Goal: Communication & Community: Answer question/provide support

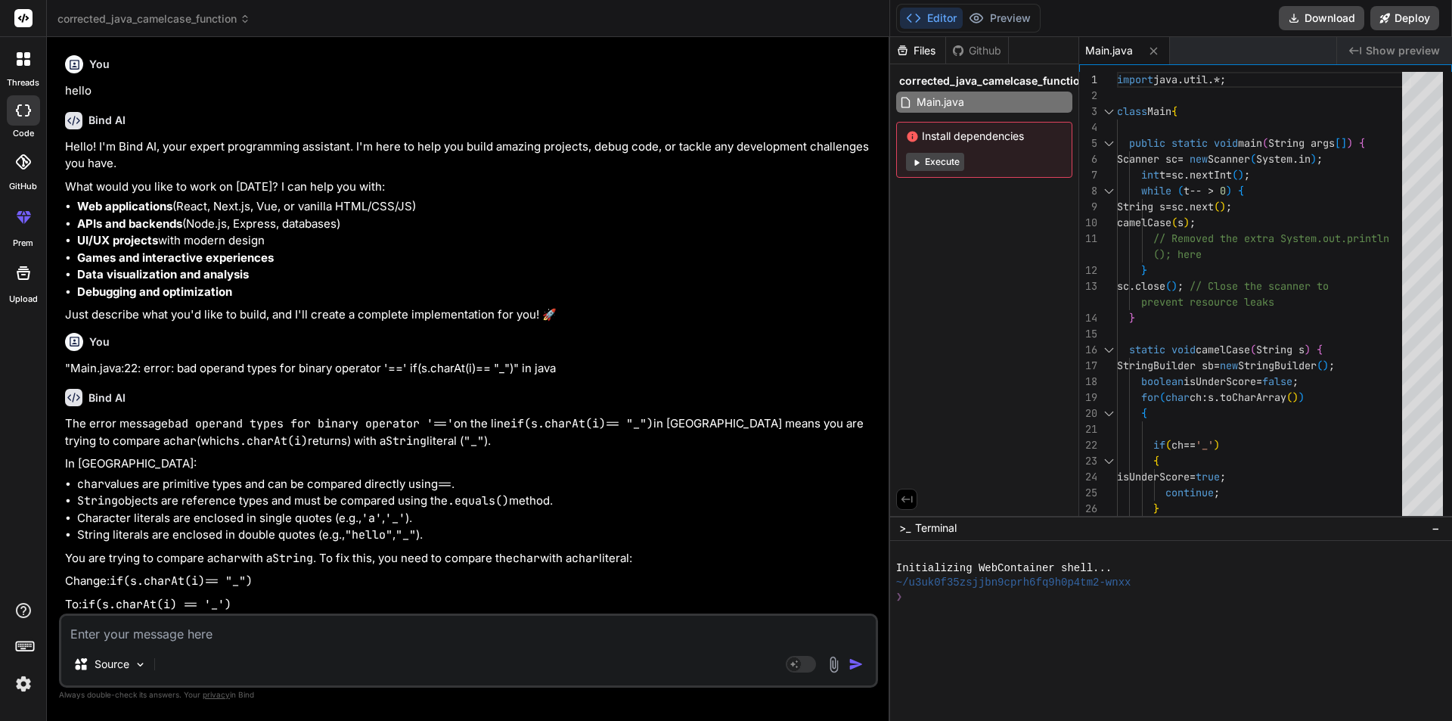
scroll to position [4657, 0]
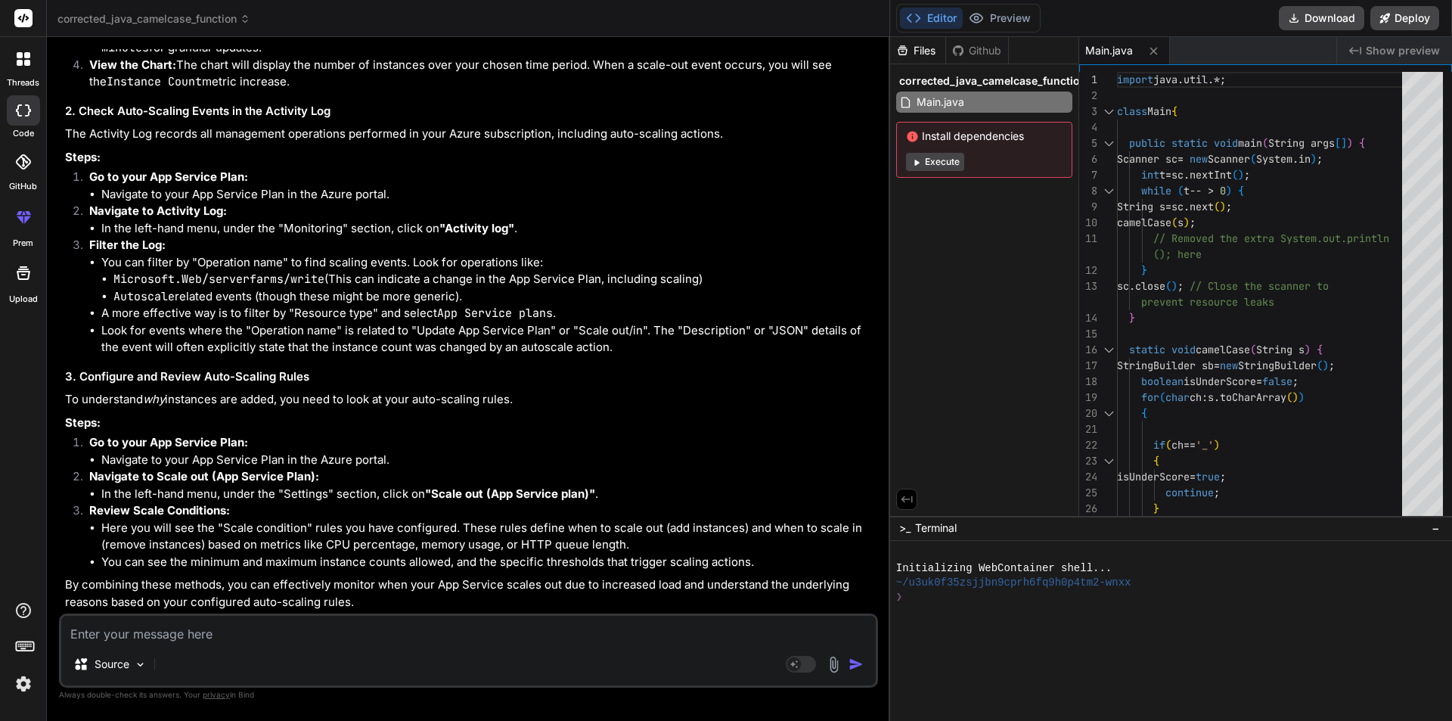
click at [268, 628] on textarea at bounding box center [468, 628] width 814 height 27
type textarea """
type textarea "x"
type textarea """"
type textarea "x"
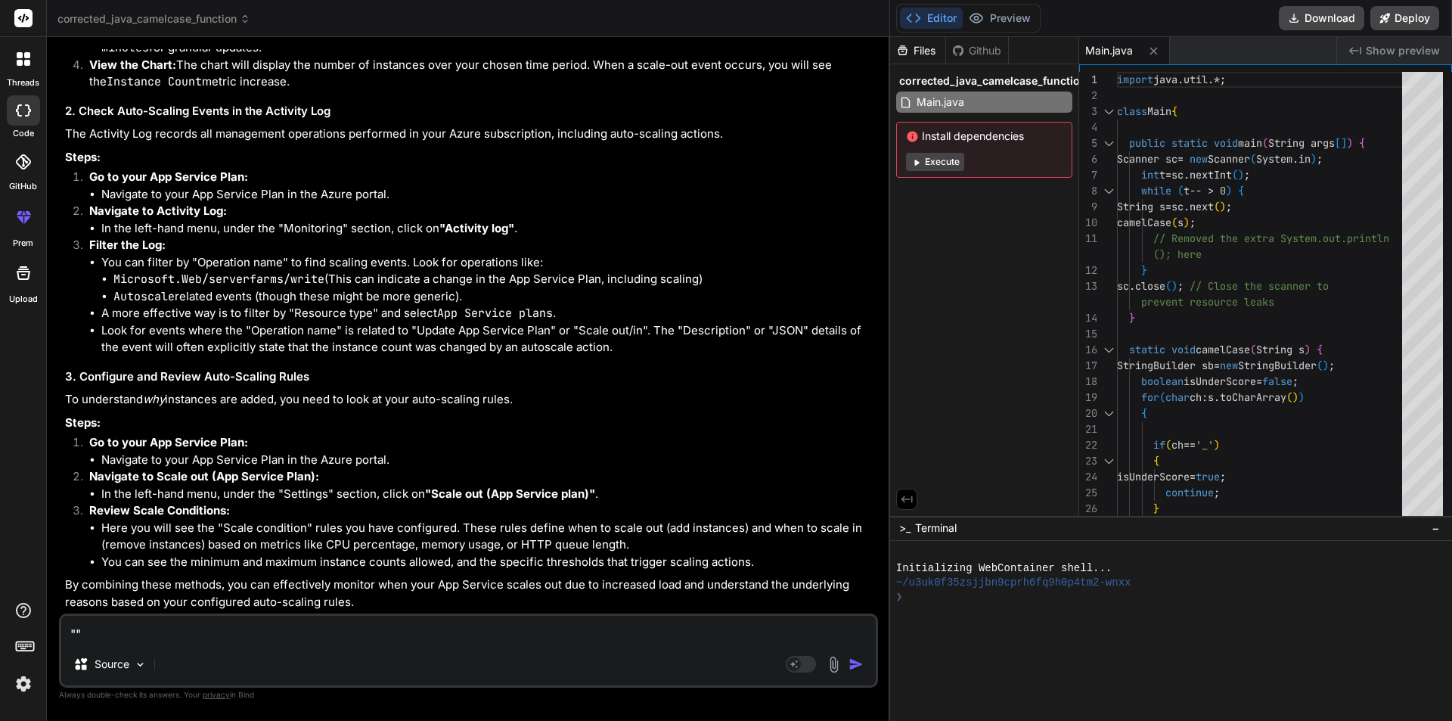
paste textarea "Our earlier analysis we found that in RJR file and NewPjrFormate file provided …"
type textarea ""Our earlier analysis we found that in RJR file and NewPjrFormate file provided…"
type textarea "x"
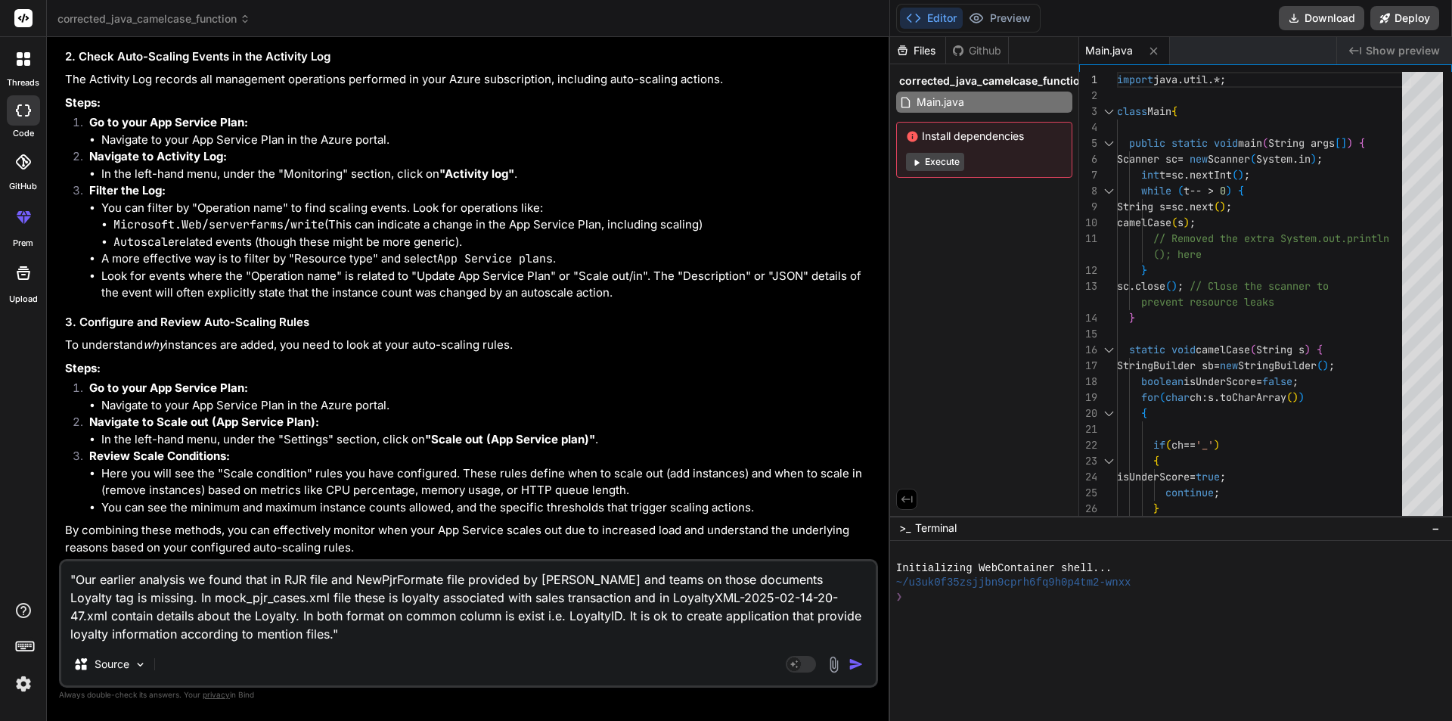
type textarea ""Our earlier analysis we found that in RJR file and NewPjrFormate file provided…"
type textarea "x"
type textarea ""Our earlier analysis we found that in RJR file and NewPjrFormate file provided…"
type textarea "x"
type textarea ""Our earlier analysis we found that in RJR file and NewPjrFormate file provided…"
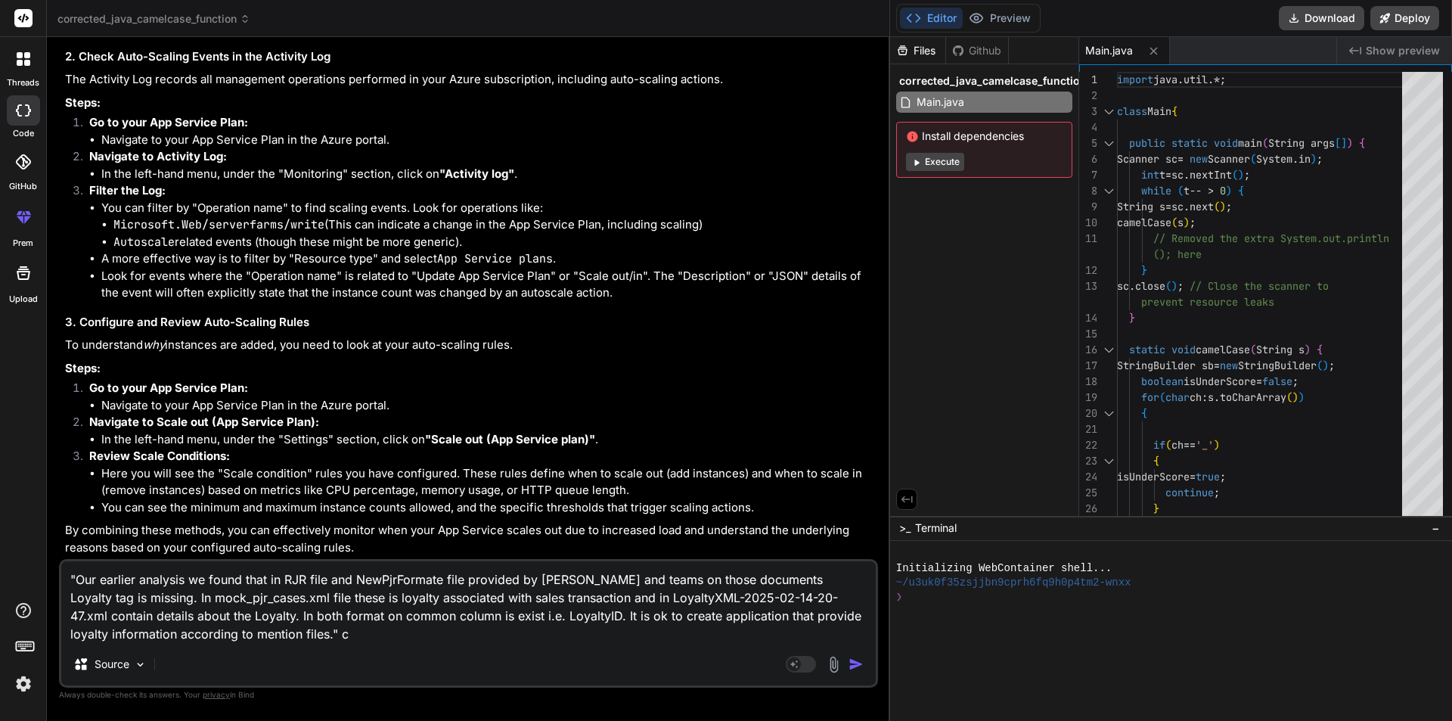
type textarea "x"
type textarea ""Our earlier analysis we found that in RJR file and NewPjrFormate file provided…"
type textarea "x"
type textarea ""Our earlier analysis we found that in RJR file and NewPjrFormate file provided…"
type textarea "x"
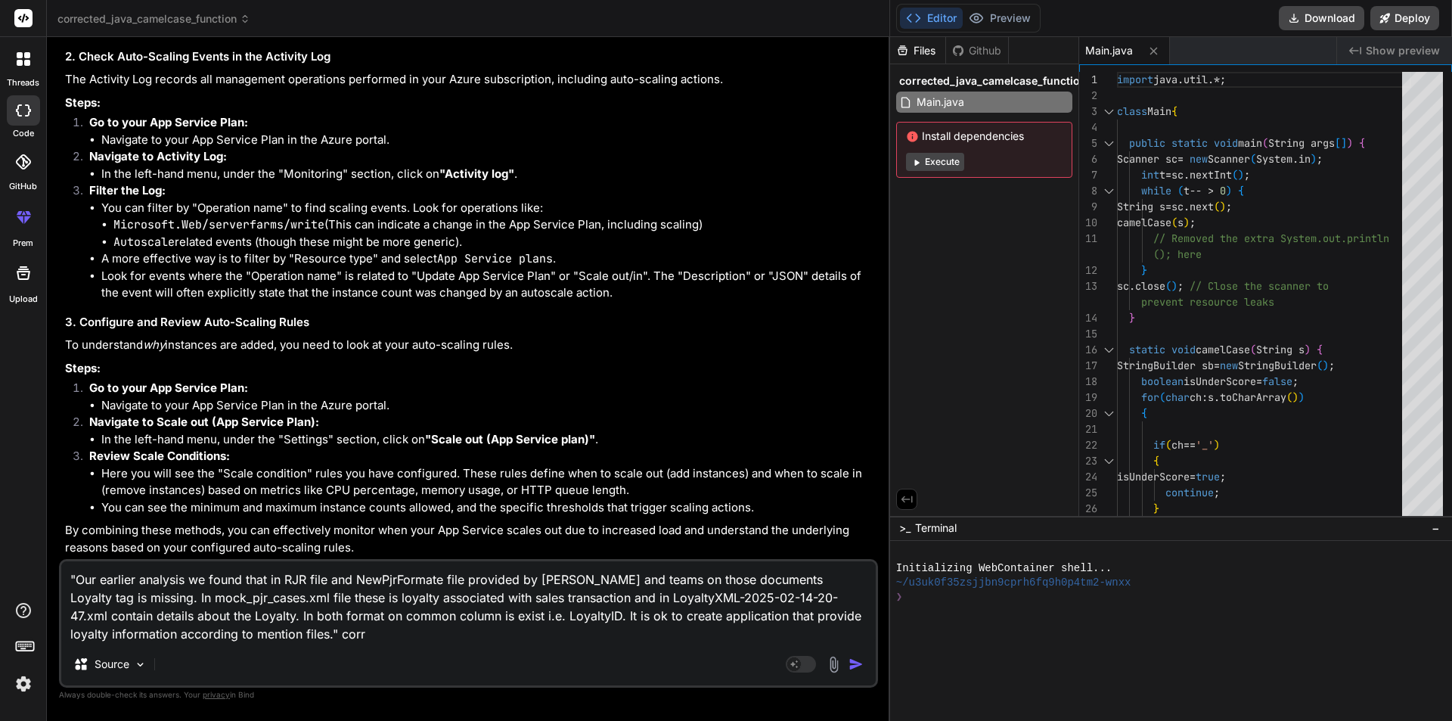
type textarea ""Our earlier analysis we found that in RJR file and NewPjrFormate file provided…"
type textarea "x"
type textarea ""Our earlier analysis we found that in RJR file and NewPjrFormate file provided…"
type textarea "x"
type textarea ""Our earlier analysis we found that in RJR file and NewPjrFormate file provided…"
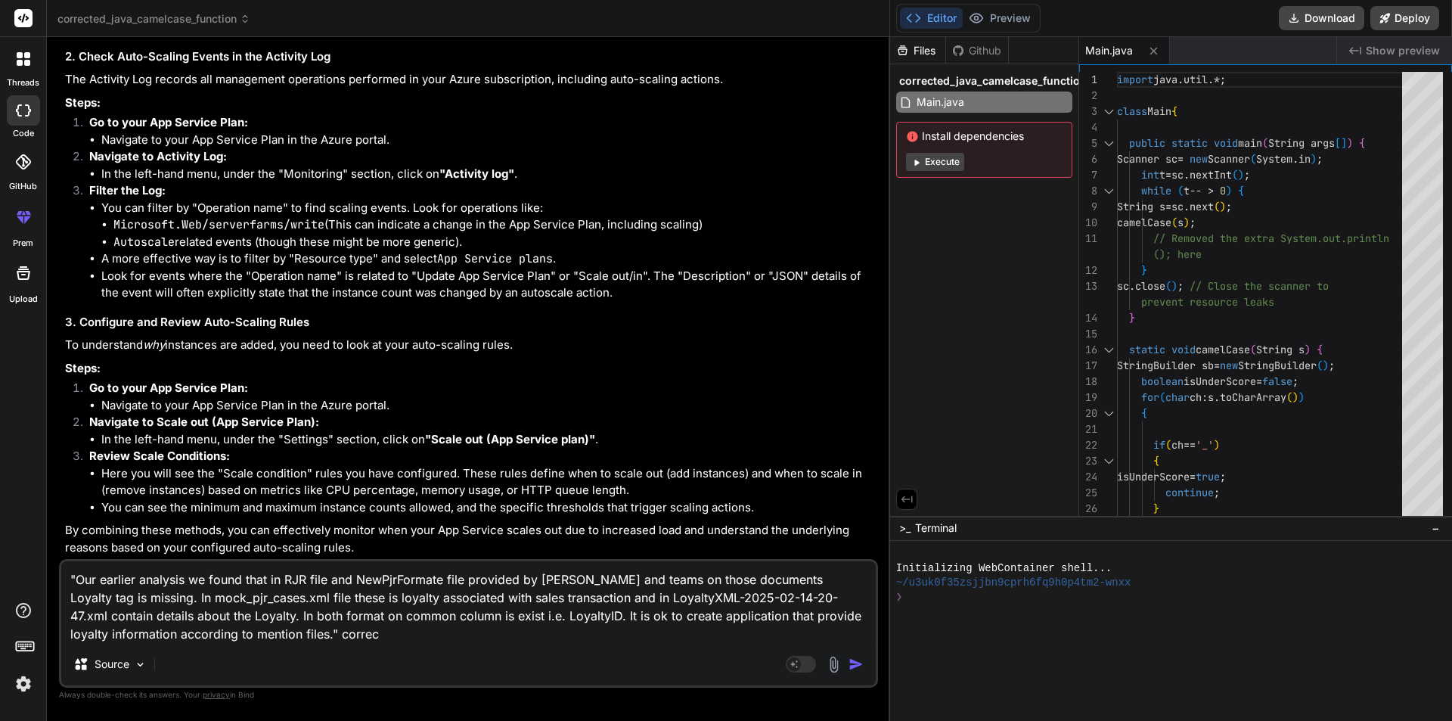
type textarea "x"
type textarea ""Our earlier analysis we found that in RJR file and NewPjrFormate file provided…"
type textarea "x"
type textarea ""Our earlier analysis we found that in RJR file and NewPjrFormate file provided…"
type textarea "x"
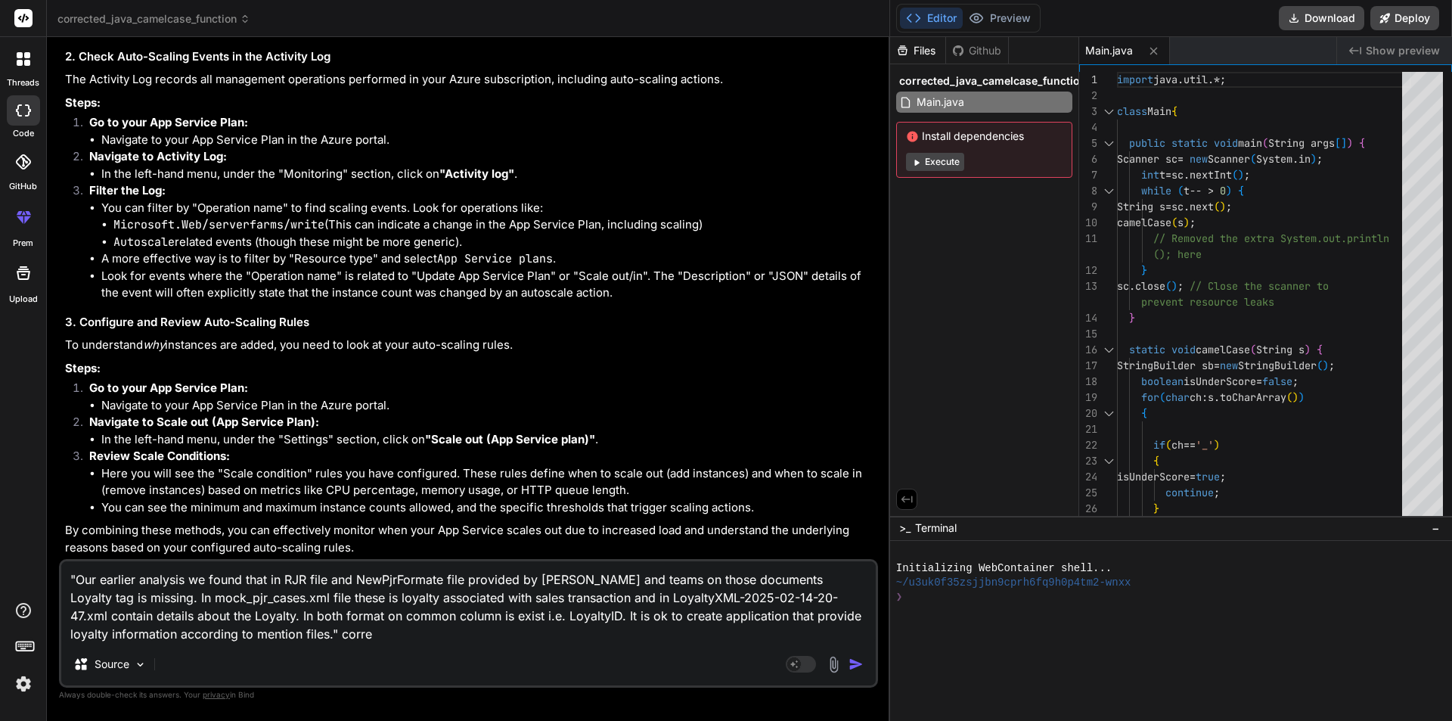
type textarea ""Our earlier analysis we found that in RJR file and NewPjrFormate file provided…"
type textarea "x"
type textarea ""Our earlier analysis we found that in RJR file and NewPjrFormate file provided…"
type textarea "x"
type textarea ""Our earlier analysis we found that in RJR file and NewPjrFormate file provided…"
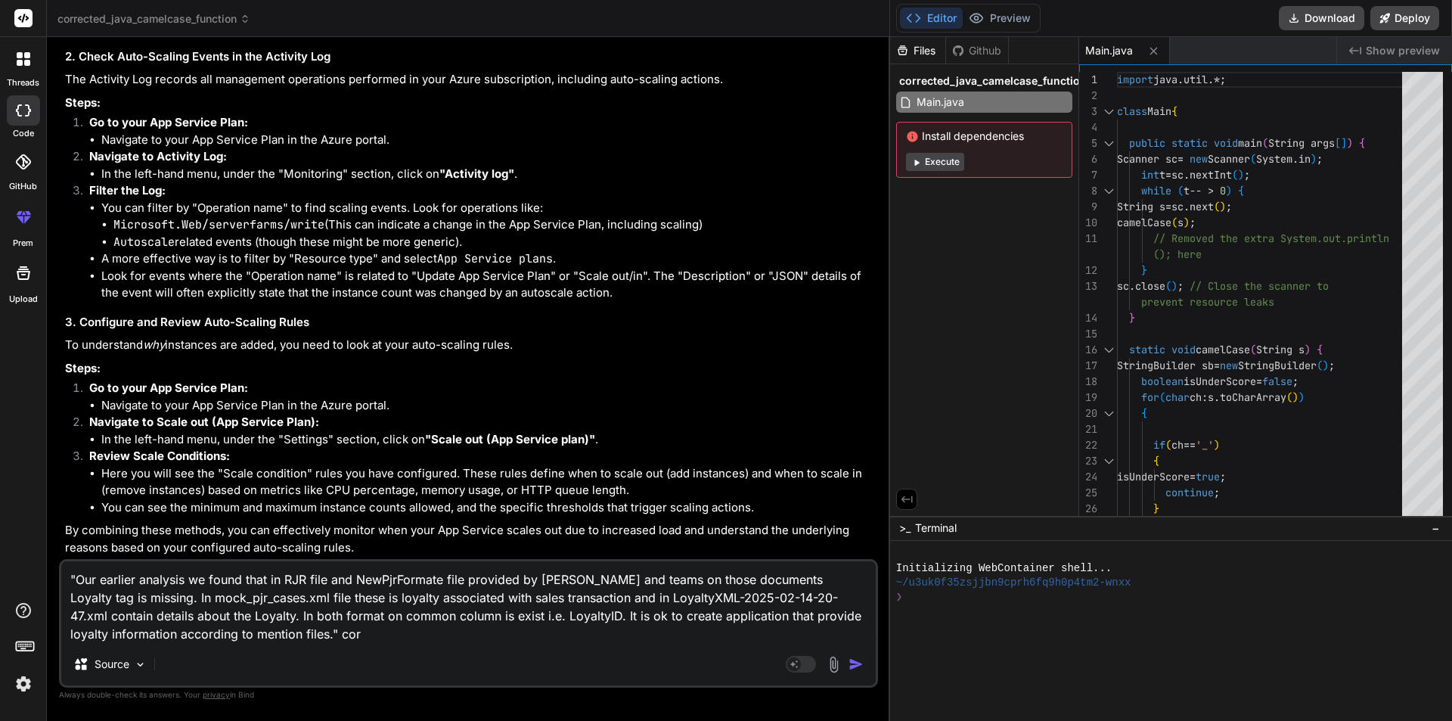
type textarea "x"
type textarea ""Our earlier analysis we found that in RJR file and NewPjrFormate file provided…"
type textarea "x"
type textarea ""Our earlier analysis we found that in RJR file and NewPjrFormate file provided…"
type textarea "x"
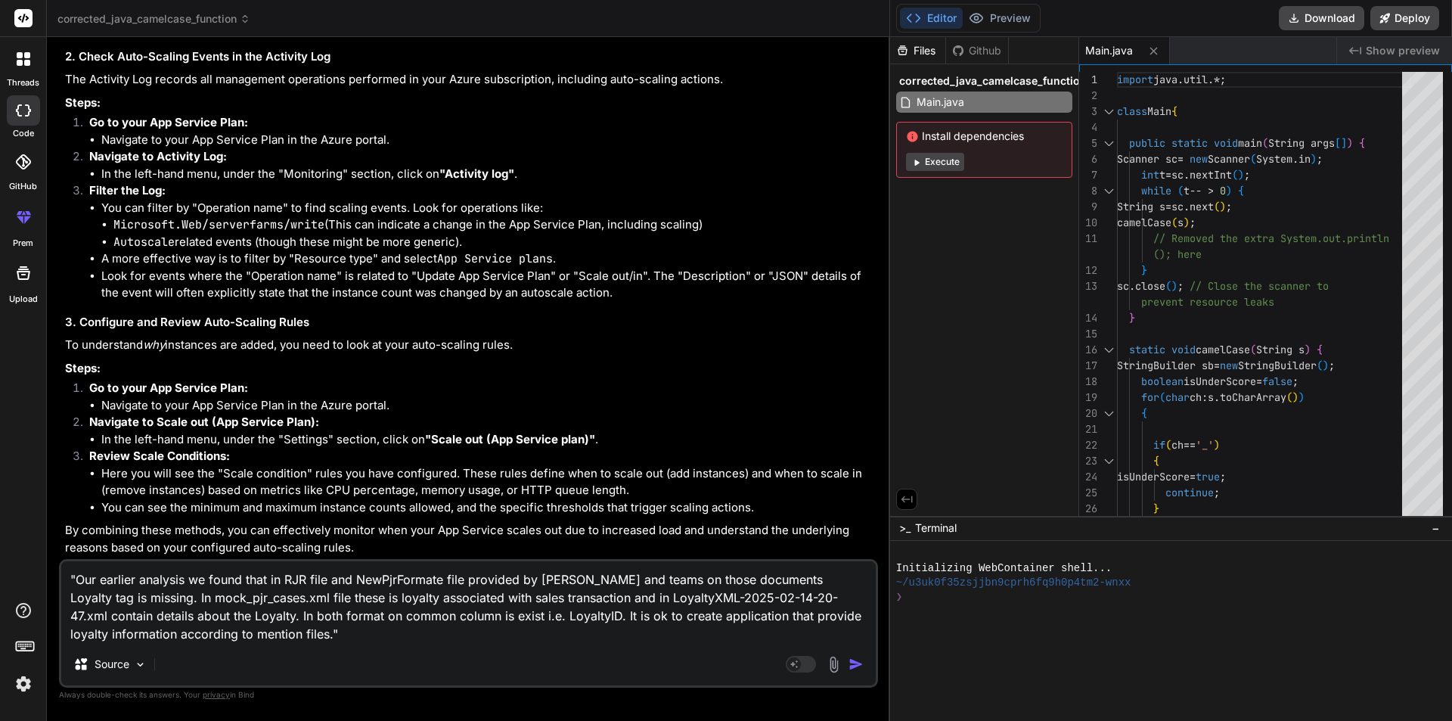
type textarea ""Our earlier analysis we found that in RJR file and NewPjrFormate file provided…"
type textarea "x"
type textarea ""Our earlier analysis we found that in RJR file and NewPjrFormate file provided…"
type textarea "x"
type textarea ""Our earlier analysis we found that in RJR file and NewPjrFormate file provided…"
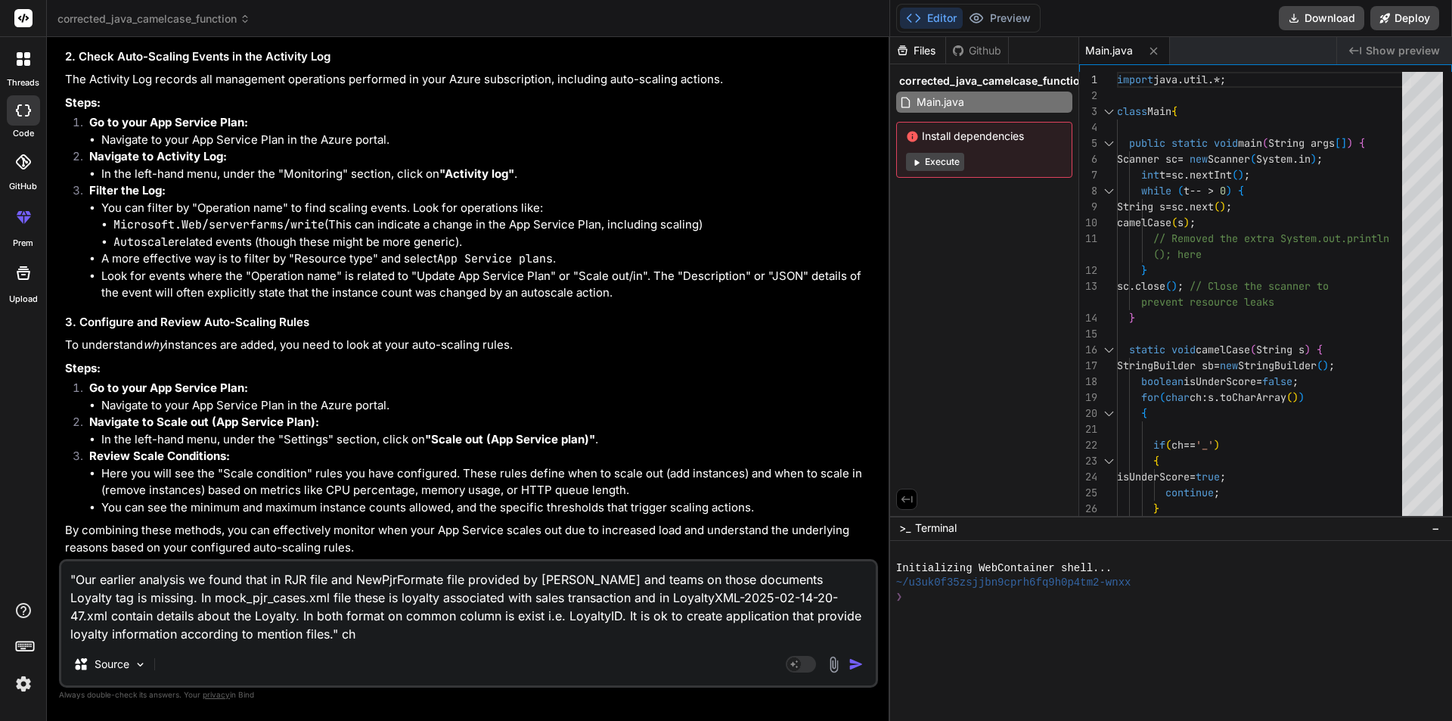
type textarea "x"
type textarea ""Our earlier analysis we found that in RJR file and NewPjrFormate file provided…"
type textarea "x"
type textarea ""Our earlier analysis we found that in RJR file and NewPjrFormate file provided…"
type textarea "x"
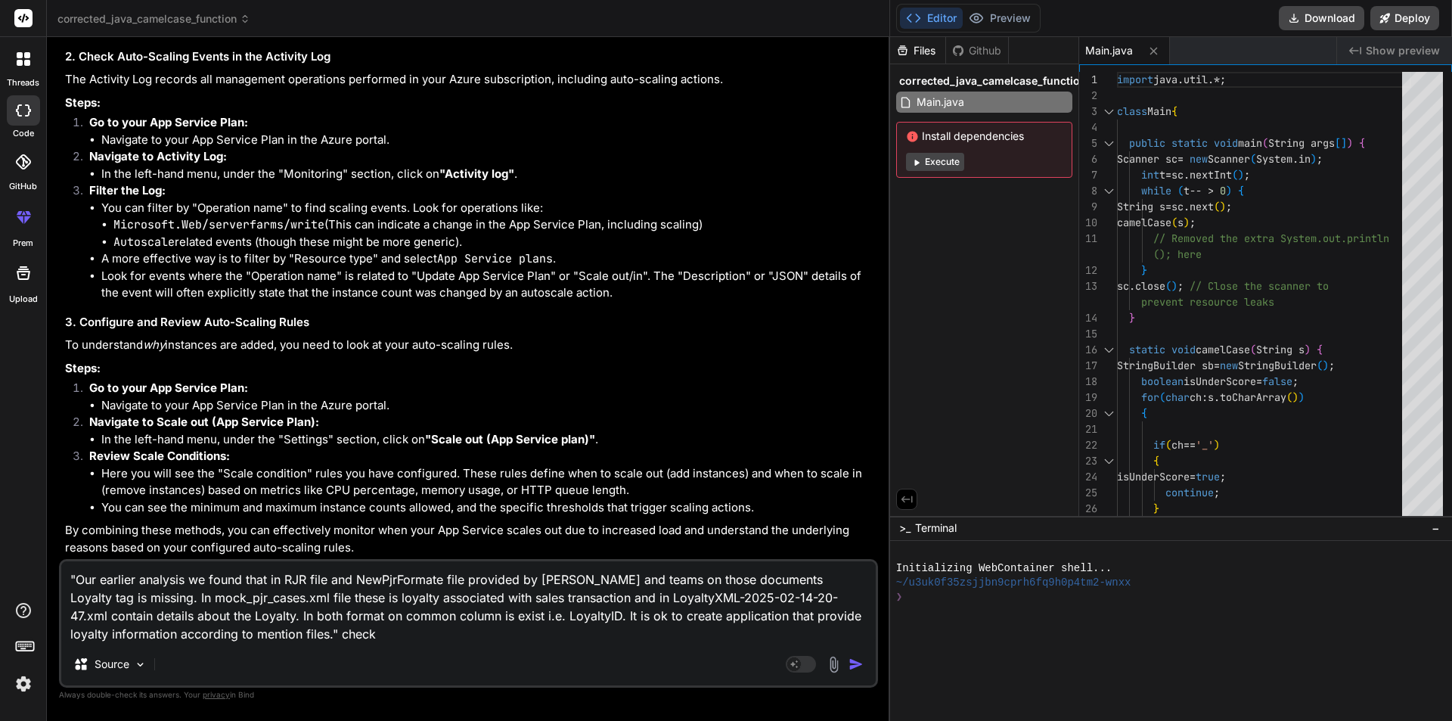
type textarea ""Our earlier analysis we found that in RJR file and NewPjrFormate file provided…"
type textarea "x"
type textarea ""Our earlier analysis we found that in RJR file and NewPjrFormate file provided…"
type textarea "x"
type textarea ""Our earlier analysis we found that in RJR file and NewPjrFormate file provided…"
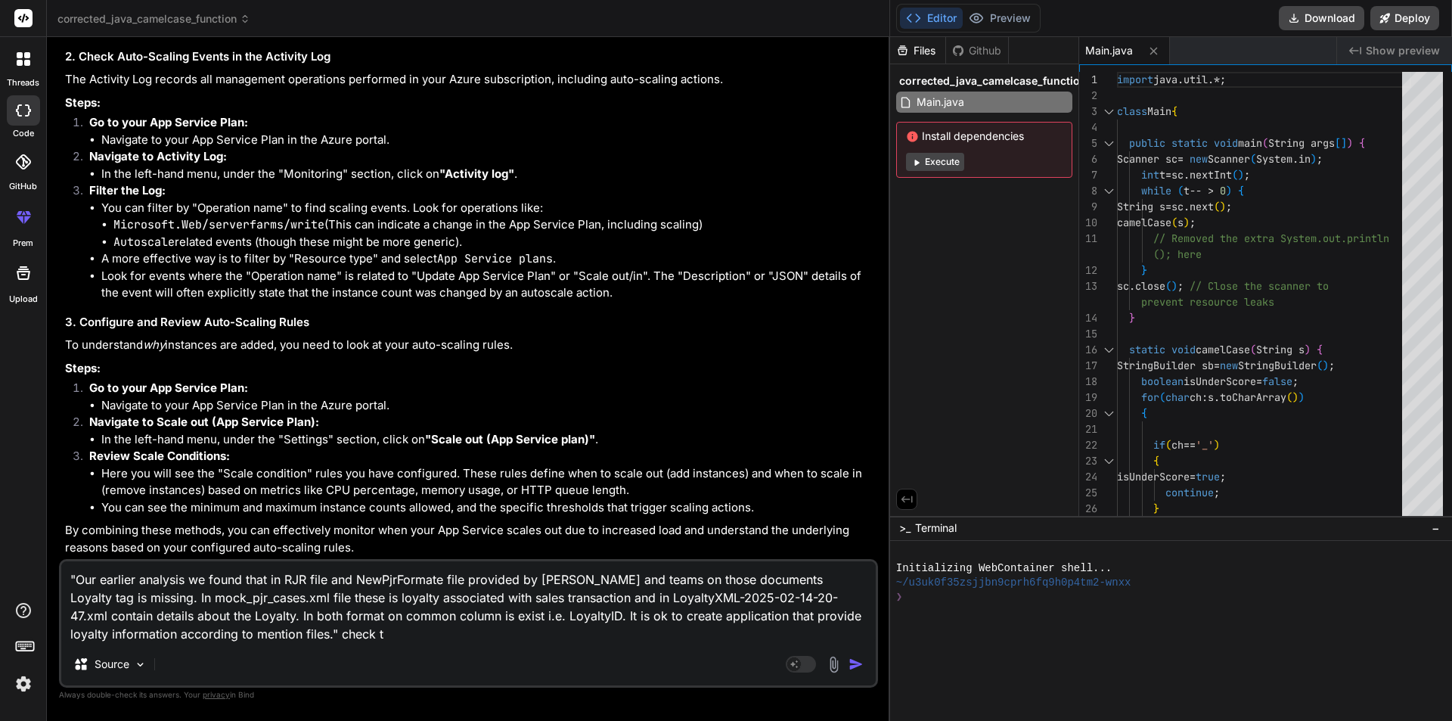
type textarea "x"
type textarea ""Our earlier analysis we found that in RJR file and NewPjrFormate file provided…"
type textarea "x"
type textarea ""Our earlier analysis we found that in RJR file and NewPjrFormate file provided…"
type textarea "x"
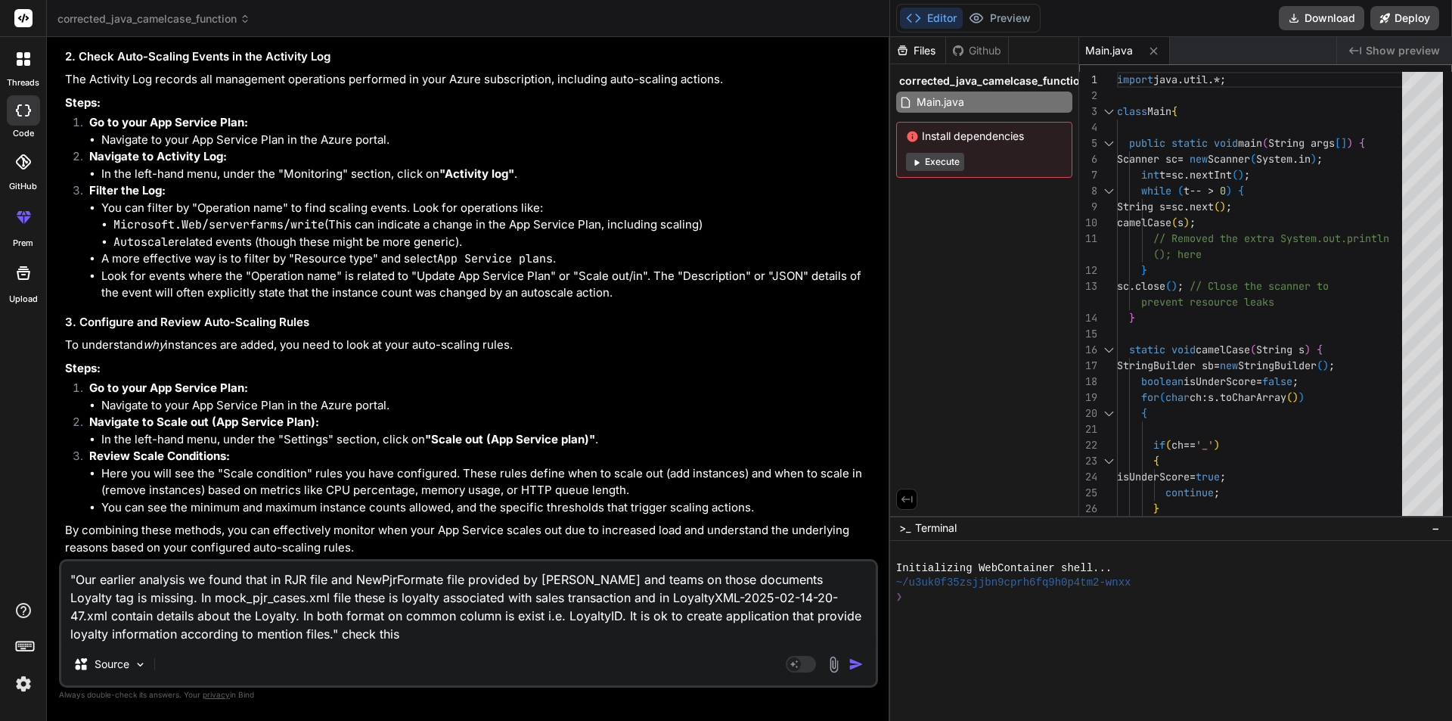
type textarea ""Our earlier analysis we found that in RJR file and NewPjrFormate file provided…"
type textarea "x"
type textarea ""Our earlier analysis we found that in RJR file and NewPjrFormate file provided…"
type textarea "x"
type textarea ""Our earlier analysis we found that in RJR file and NewPjrFormate file provided…"
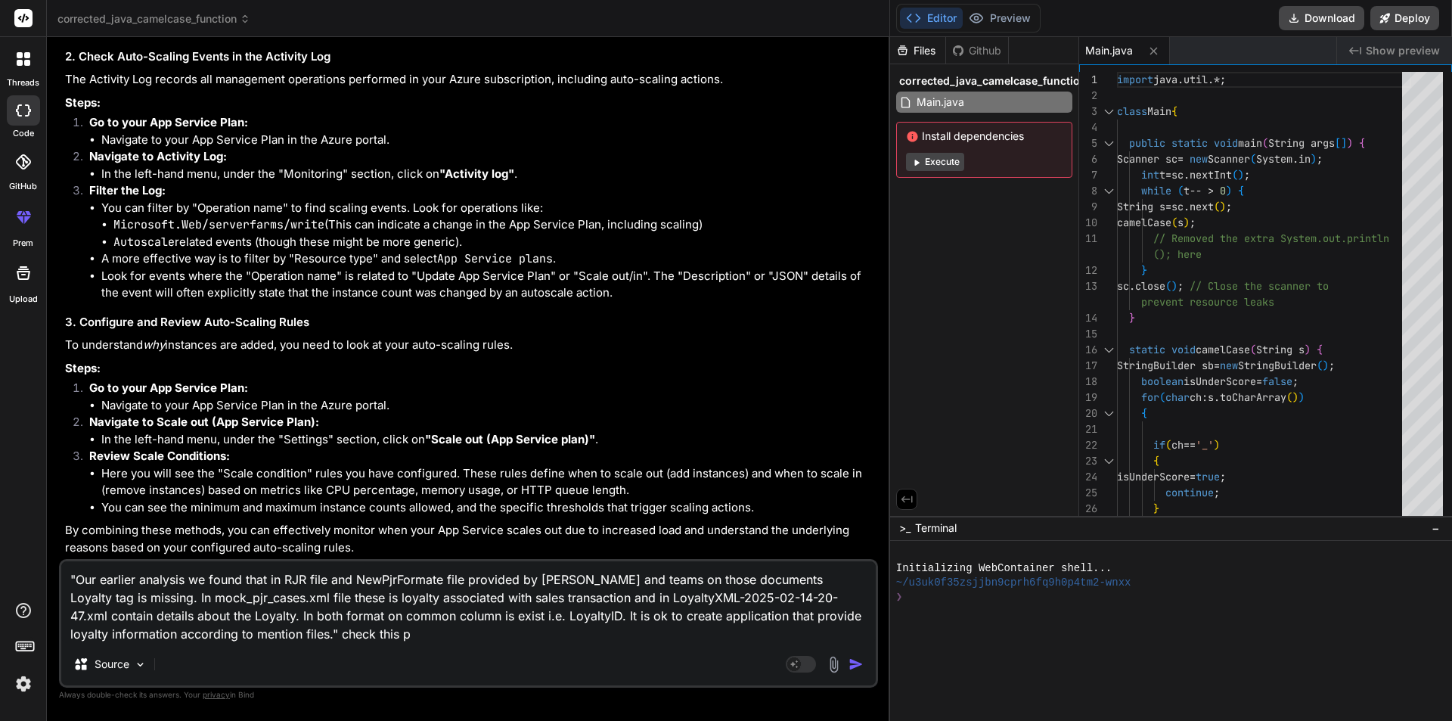
type textarea "x"
type textarea ""Our earlier analysis we found that in RJR file and NewPjrFormate file provided…"
type textarea "x"
type textarea ""Our earlier analysis we found that in RJR file and NewPjrFormate file provided…"
type textarea "x"
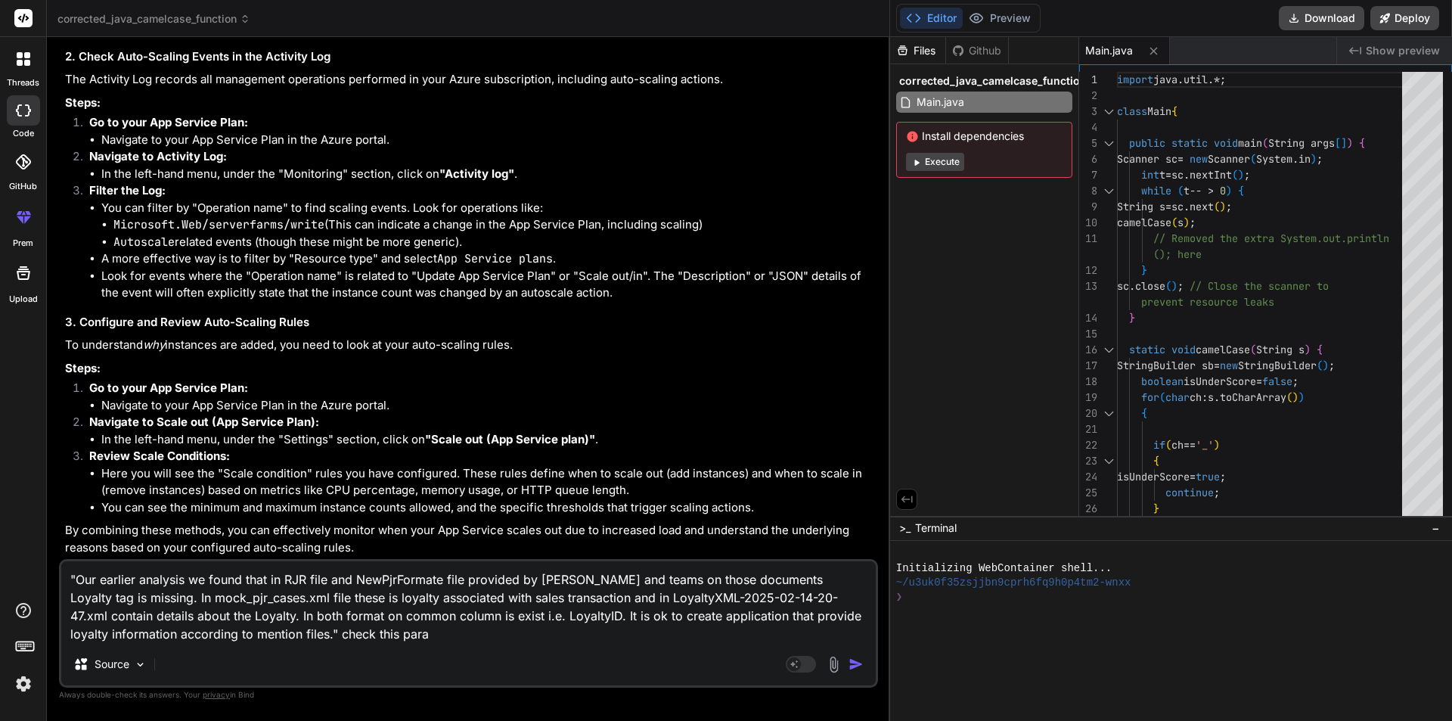
type textarea ""Our earlier analysis we found that in RJR file and NewPjrFormate file provided…"
type textarea "x"
type textarea ""Our earlier analysis we found that in RJR file and NewPjrFormate file provided…"
type textarea "x"
type textarea ""Our earlier analysis we found that in RJR file and NewPjrFormate file provided…"
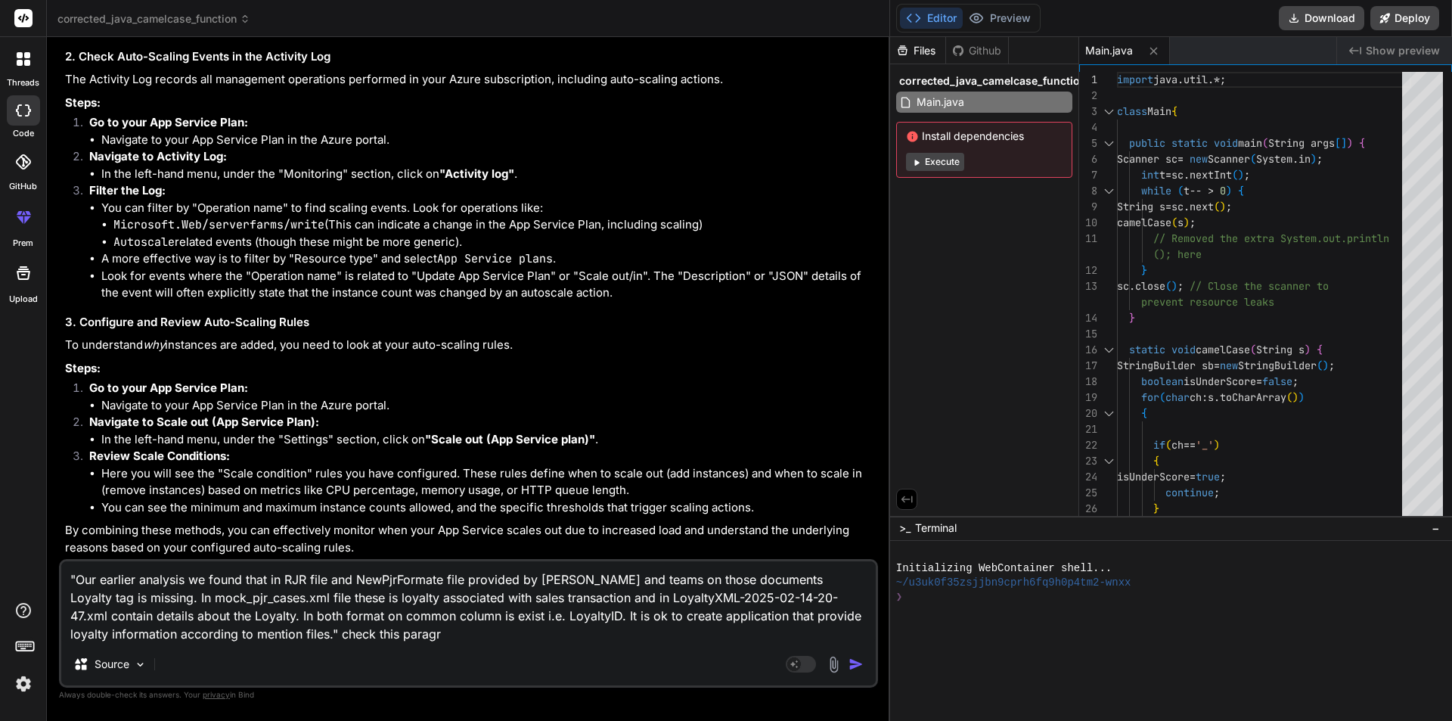
type textarea "x"
type textarea ""Our earlier analysis we found that in RJR file and NewPjrFormate file provided…"
type textarea "x"
type textarea ""Our earlier analysis we found that in RJR file and NewPjrFormate file provided…"
type textarea "x"
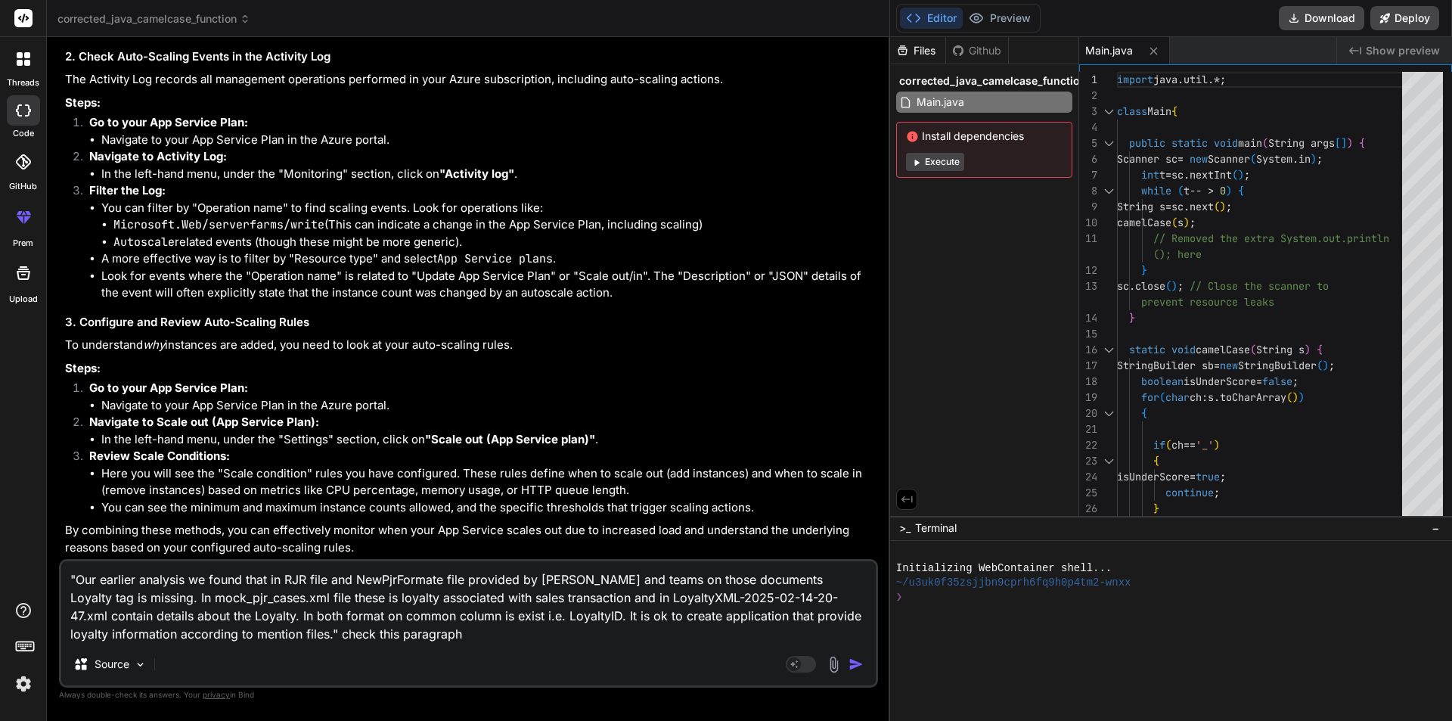
type textarea ""Our earlier analysis we found that in RJR file and NewPjrFormate file provided…"
type textarea "x"
type textarea ""Our earlier analysis we found that in RJR file and NewPjrFormate file provided…"
type textarea "x"
type textarea ""Our earlier analysis we found that in RJR file and NewPjrFormate file provided…"
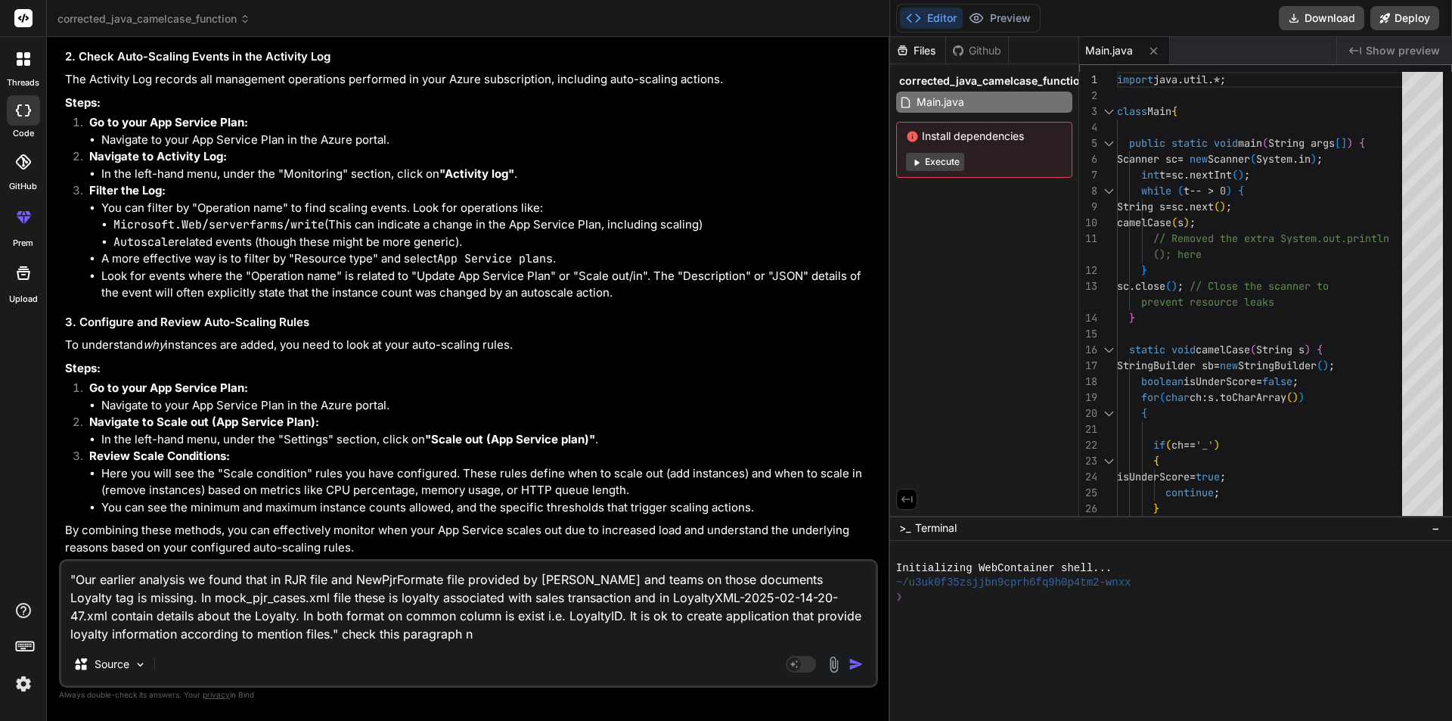
type textarea "x"
type textarea ""Our earlier analysis we found that in RJR file and NewPjrFormate file provided…"
type textarea "x"
type textarea ""Our earlier analysis we found that in RJR file and NewPjrFormate file provided…"
type textarea "x"
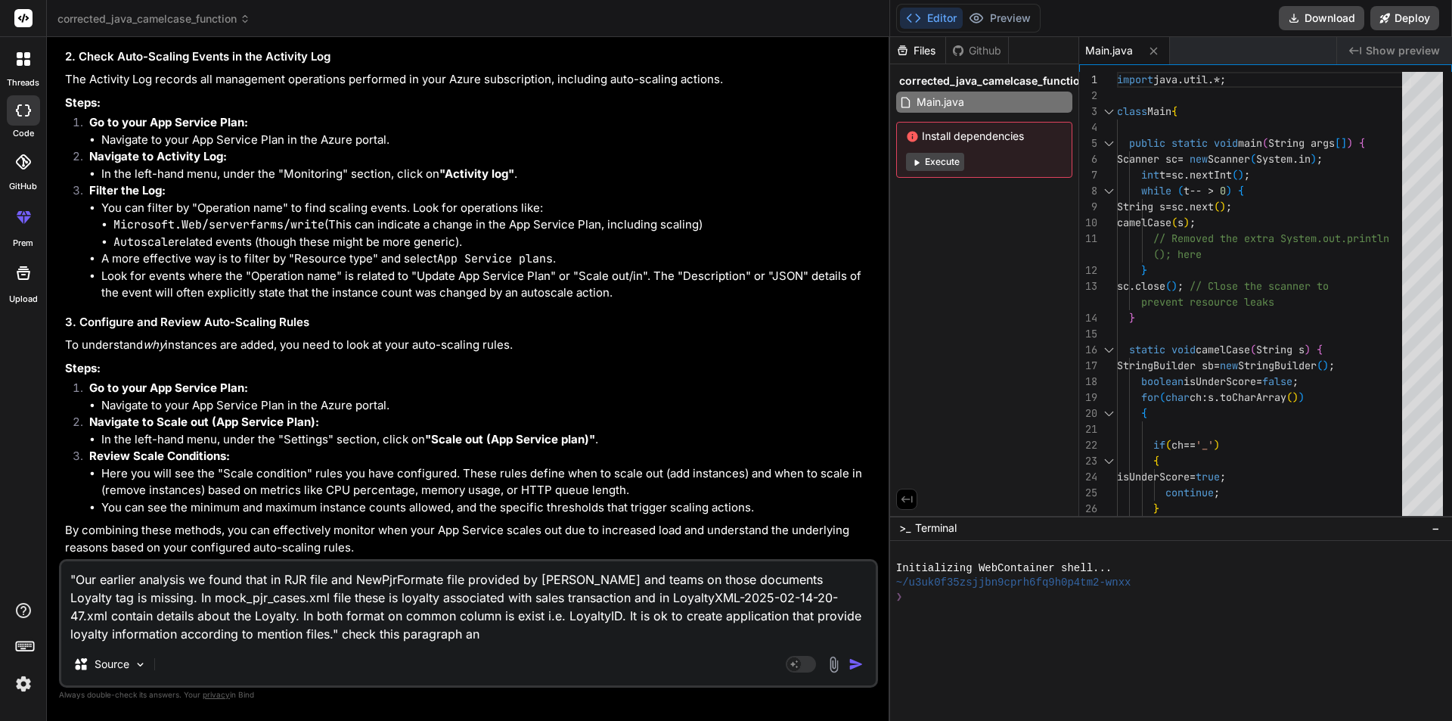
type textarea ""Our earlier analysis we found that in RJR file and NewPjrFormate file provided…"
type textarea "x"
type textarea ""Our earlier analysis we found that in RJR file and NewPjrFormate file provided…"
type textarea "x"
type textarea ""Our earlier analysis we found that in RJR file and NewPjrFormate file provided…"
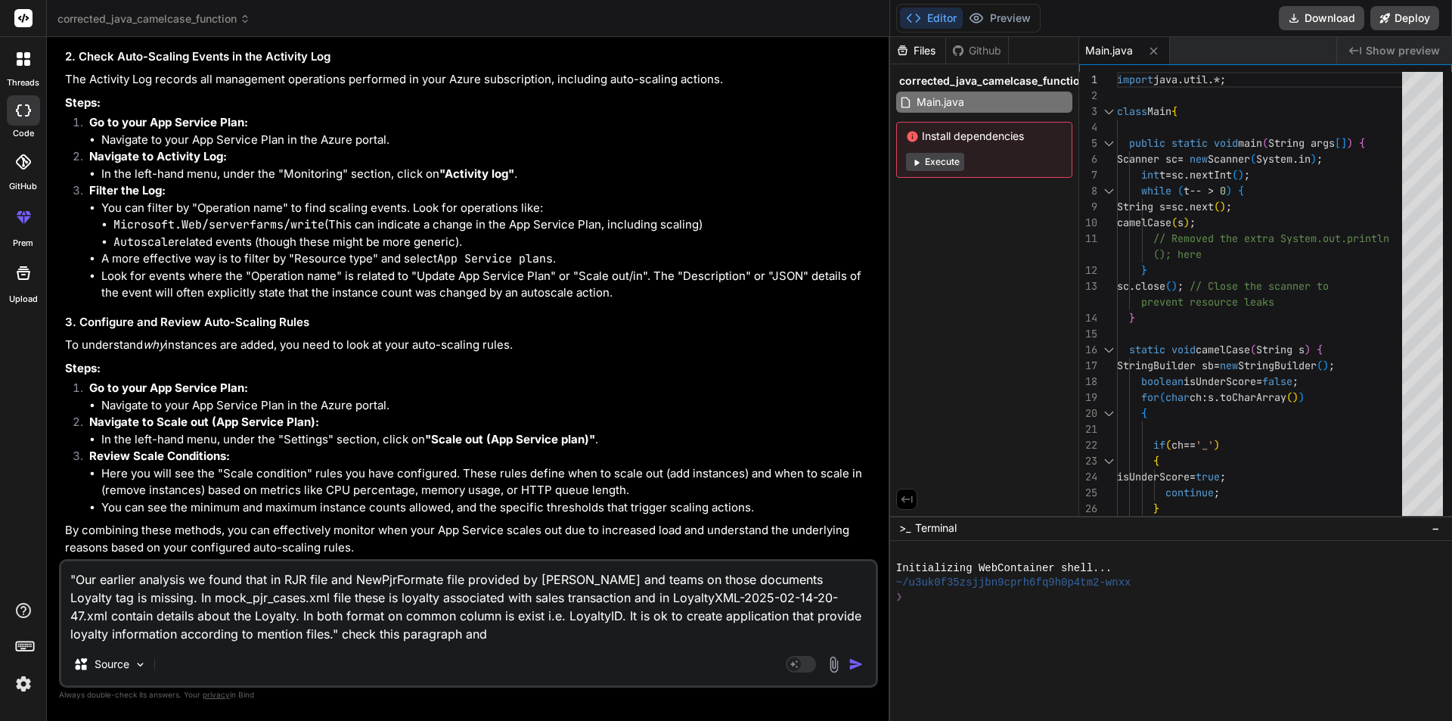
type textarea "x"
type textarea ""Our earlier analysis we found that in RJR file and NewPjrFormate file provided…"
type textarea "x"
type textarea ""Our earlier analysis we found that in RJR file and NewPjrFormate file provided…"
type textarea "x"
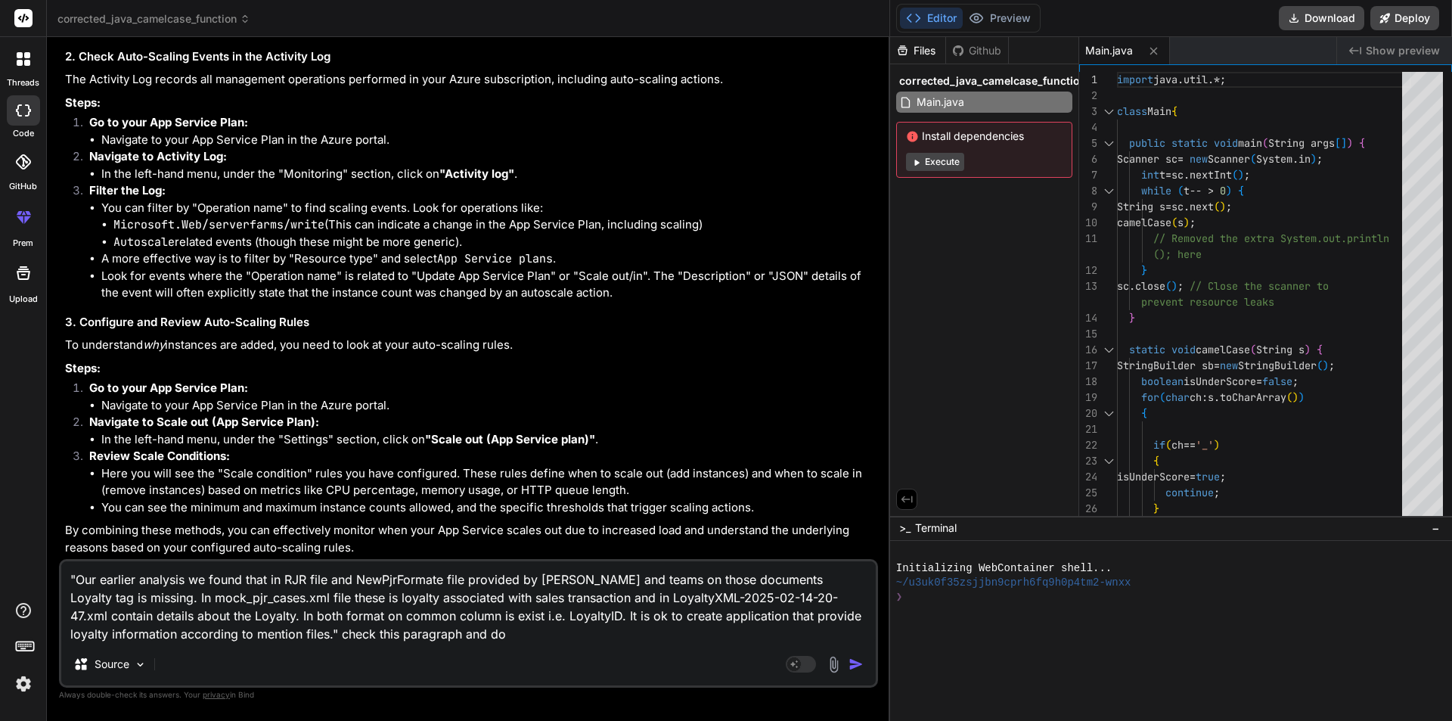
type textarea ""Our earlier analysis we found that in RJR file and NewPjrFormate file provided…"
type textarea "x"
type textarea ""Our earlier analysis we found that in RJR file and NewPjrFormate file provided…"
type textarea "x"
type textarea ""Our earlier analysis we found that in RJR file and NewPjrFormate file provided…"
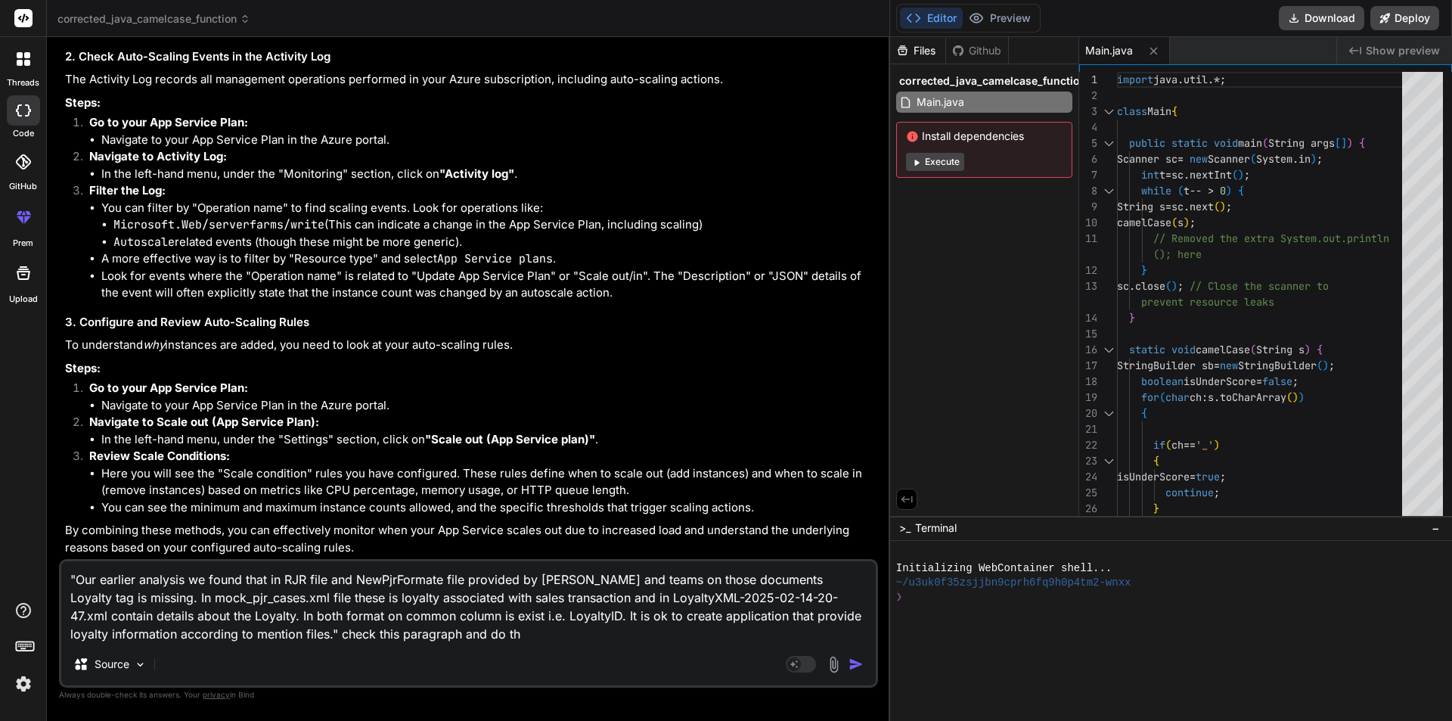
type textarea "x"
type textarea ""Our earlier analysis we found that in RJR file and NewPjrFormate file provided…"
type textarea "x"
type textarea ""Our earlier analysis we found that in RJR file and NewPjrFormate file provided…"
type textarea "x"
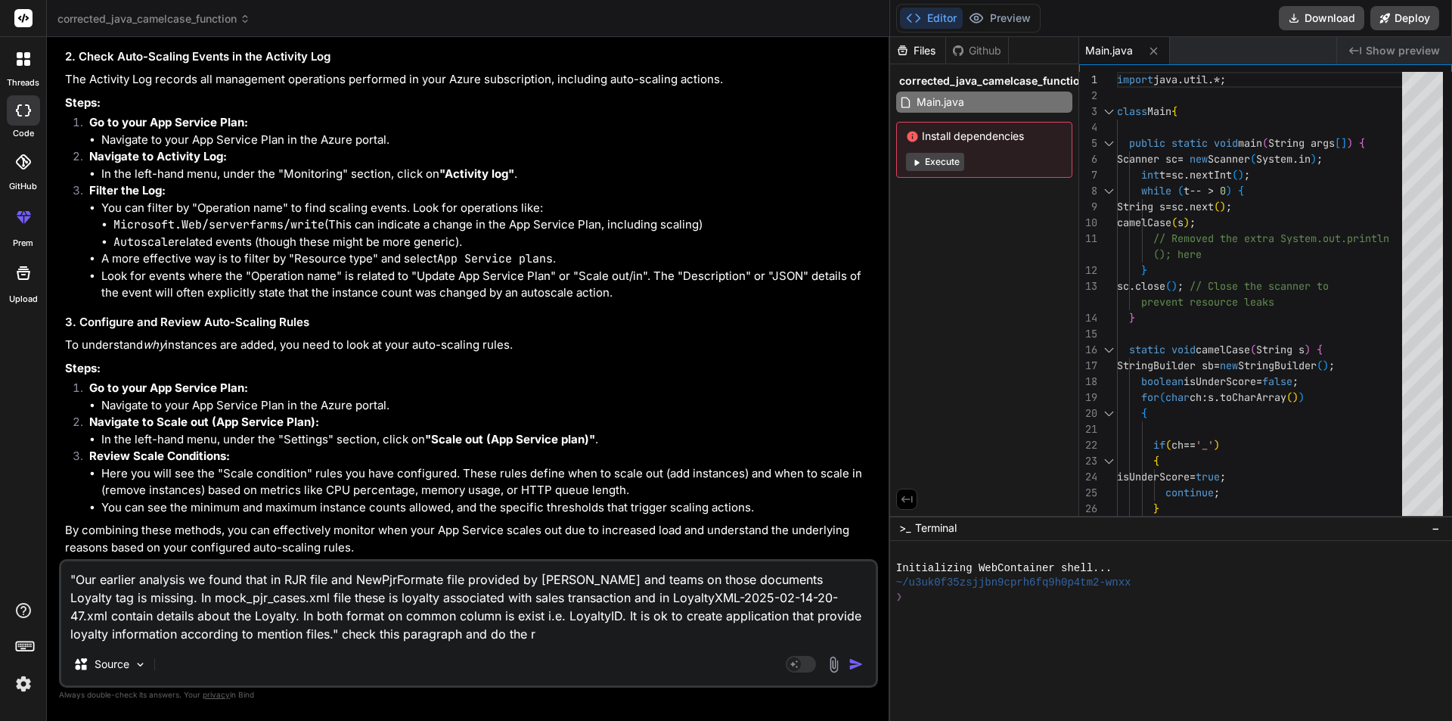
type textarea ""Our earlier analysis we found that in RJR file and NewPjrFormate file provided…"
type textarea "x"
type textarea ""Our earlier analysis we found that in RJR file and NewPjrFormate file provided…"
type textarea "x"
type textarea ""Our earlier analysis we found that in RJR file and NewPjrFormate file provided…"
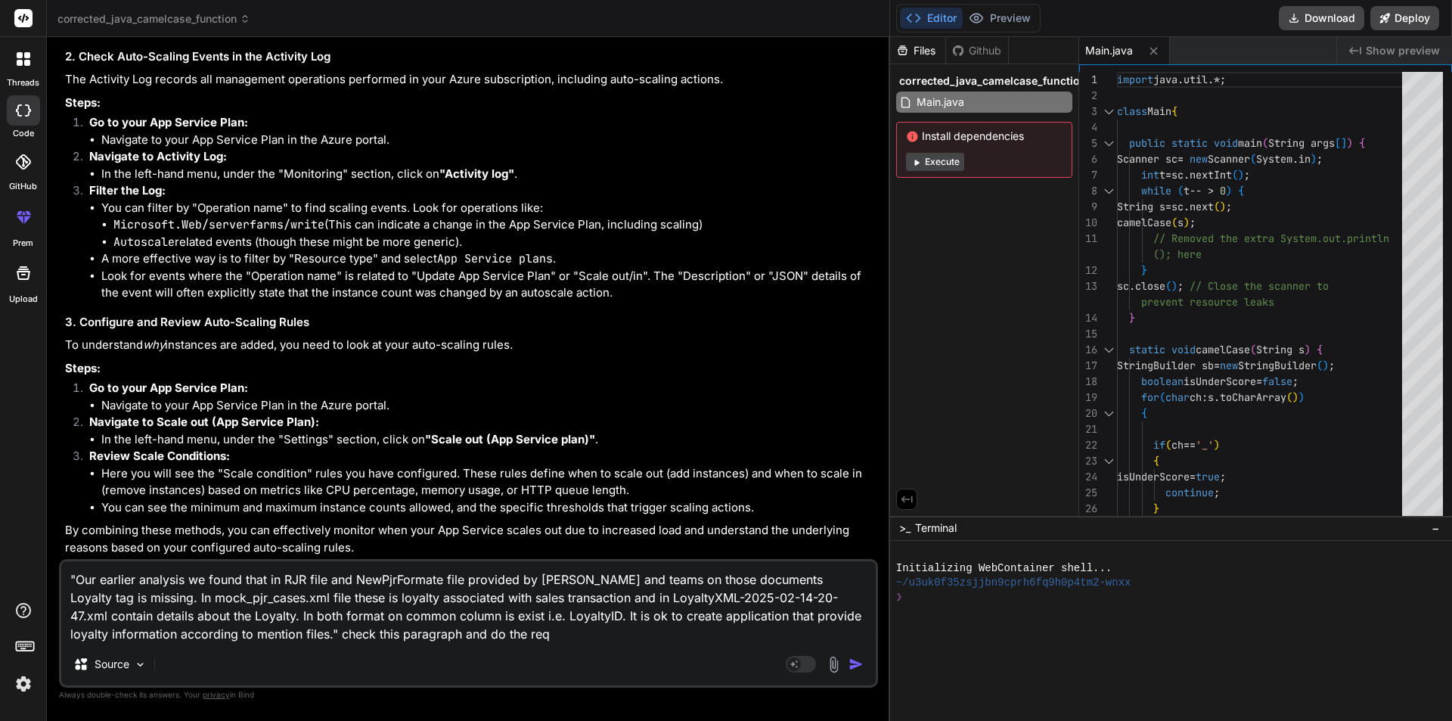
type textarea "x"
type textarea ""Our earlier analysis we found that in RJR file and NewPjrFormate file provided…"
type textarea "x"
type textarea ""Our earlier analysis we found that in RJR file and NewPjrFormate file provided…"
type textarea "x"
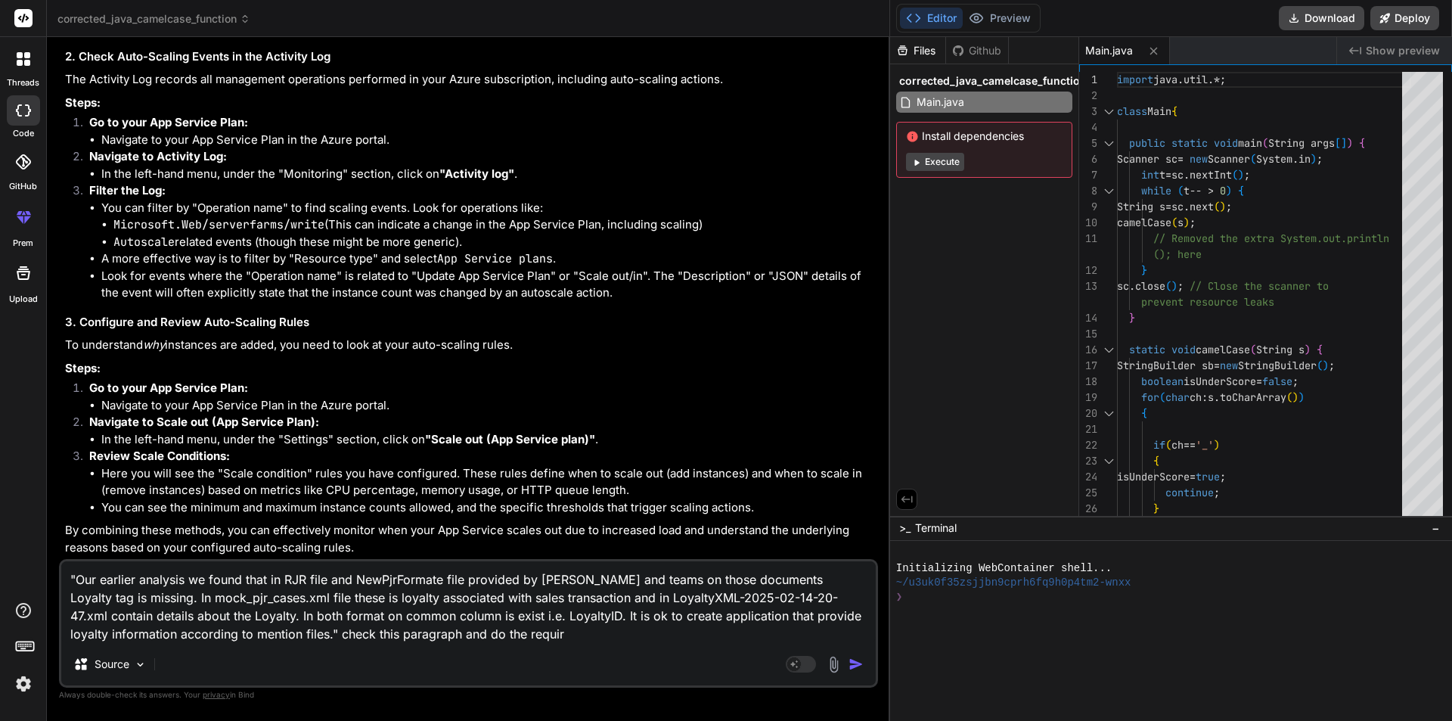
type textarea ""Our earlier analysis we found that in RJR file and NewPjrFormate file provided…"
type textarea "x"
type textarea ""Our earlier analysis we found that in RJR file and NewPjrFormate file provided…"
type textarea "x"
type textarea ""Our earlier analysis we found that in RJR file and NewPjrFormate file provided…"
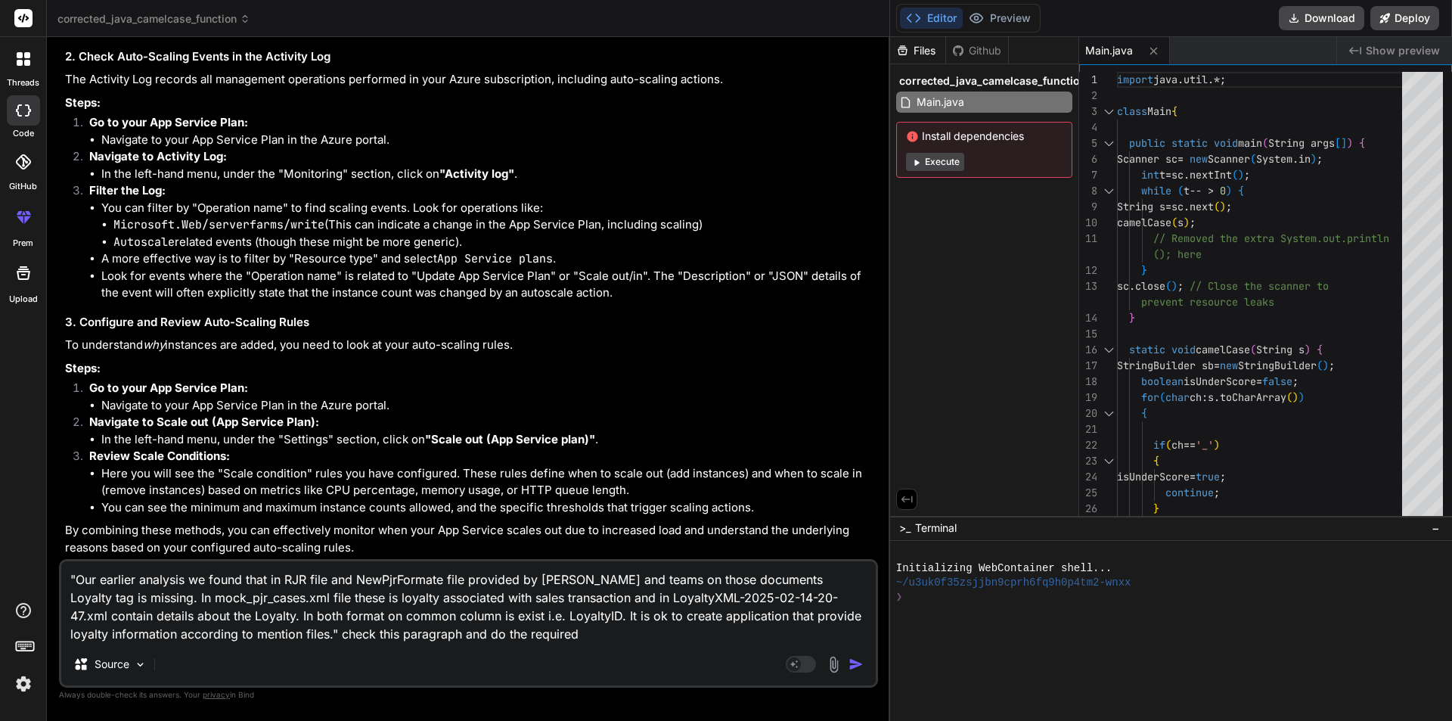
type textarea "x"
type textarea ""Our earlier analysis we found that in RJR file and NewPjrFormate file provided…"
type textarea "x"
type textarea ""Our earlier analysis we found that in RJR file and NewPjrFormate file provided…"
type textarea "x"
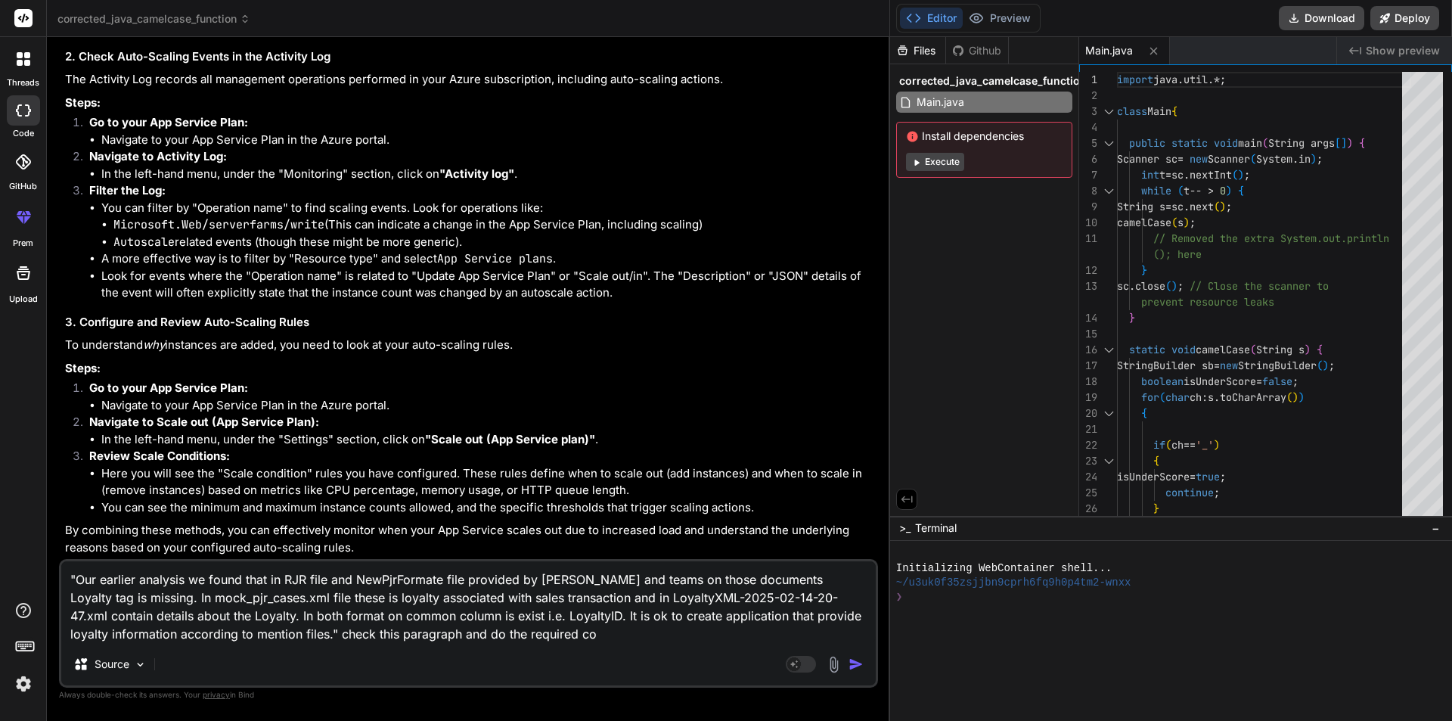
type textarea ""Our earlier analysis we found that in RJR file and NewPjrFormate file provided…"
type textarea "x"
type textarea ""Our earlier analysis we found that in RJR file and NewPjrFormate file provided…"
type textarea "x"
type textarea ""Our earlier analysis we found that in RJR file and NewPjrFormate file provided…"
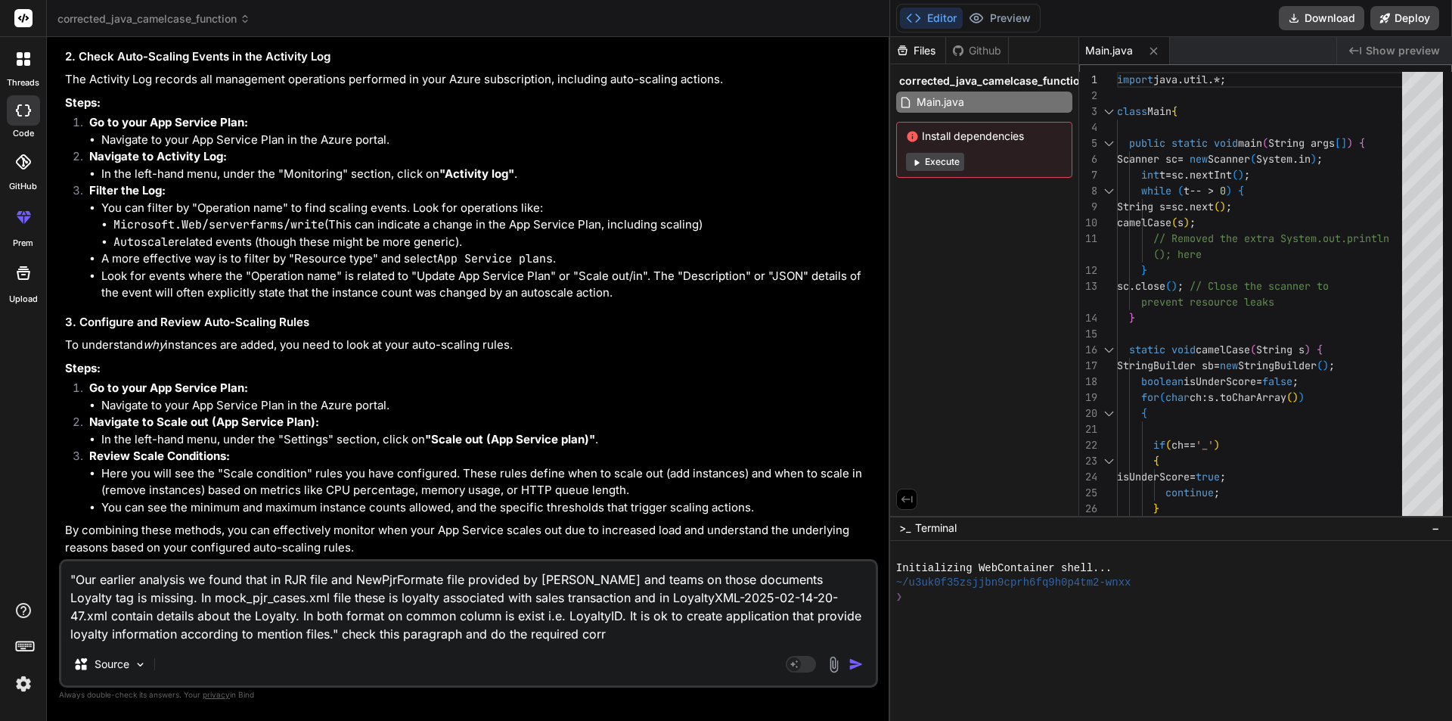
type textarea "x"
type textarea ""Our earlier analysis we found that in RJR file and NewPjrFormate file provided…"
type textarea "x"
type textarea ""Our earlier analysis we found that in RJR file and NewPjrFormate file provided…"
type textarea "x"
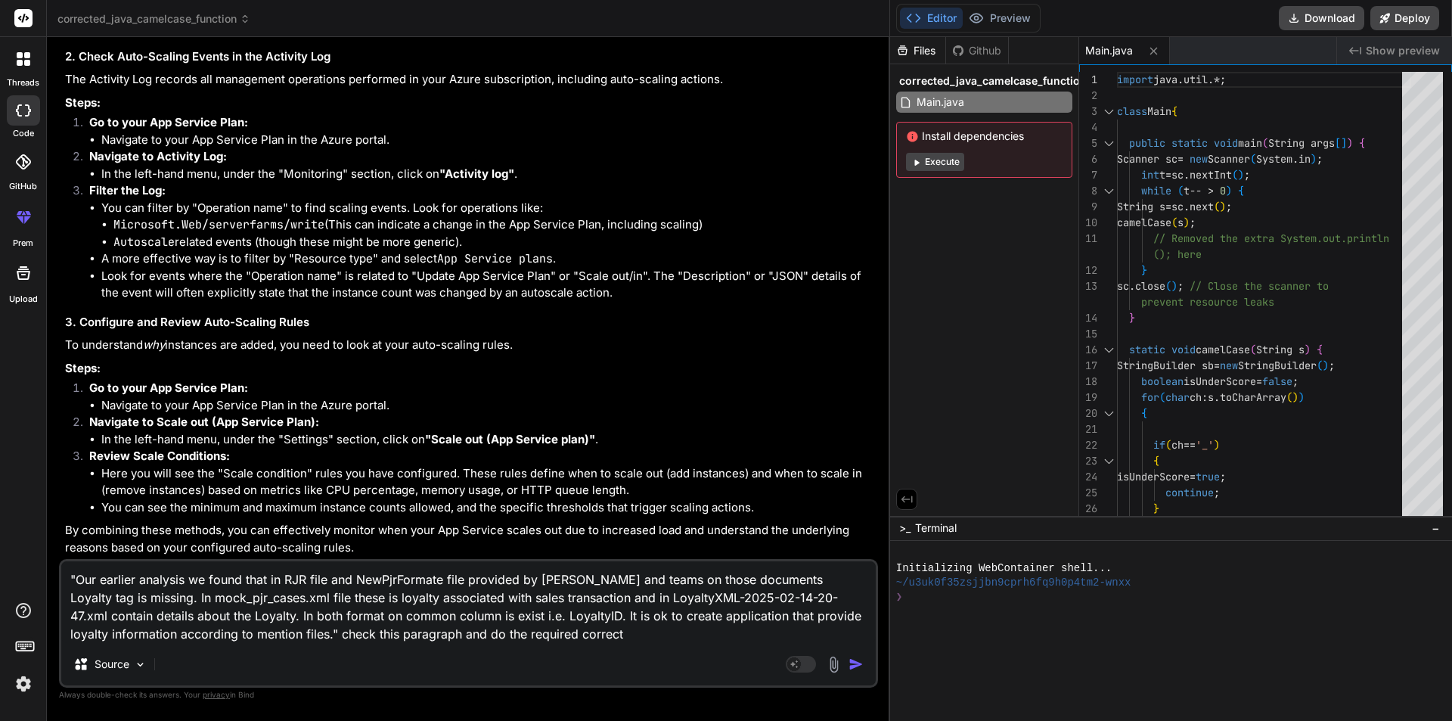
type textarea ""Our earlier analysis we found that in RJR file and NewPjrFormate file provided…"
type textarea "x"
type textarea ""Our earlier analysis we found that in RJR file and NewPjrFormate file provided…"
type textarea "x"
type textarea ""Our earlier analysis we found that in RJR file and NewPjrFormate file provided…"
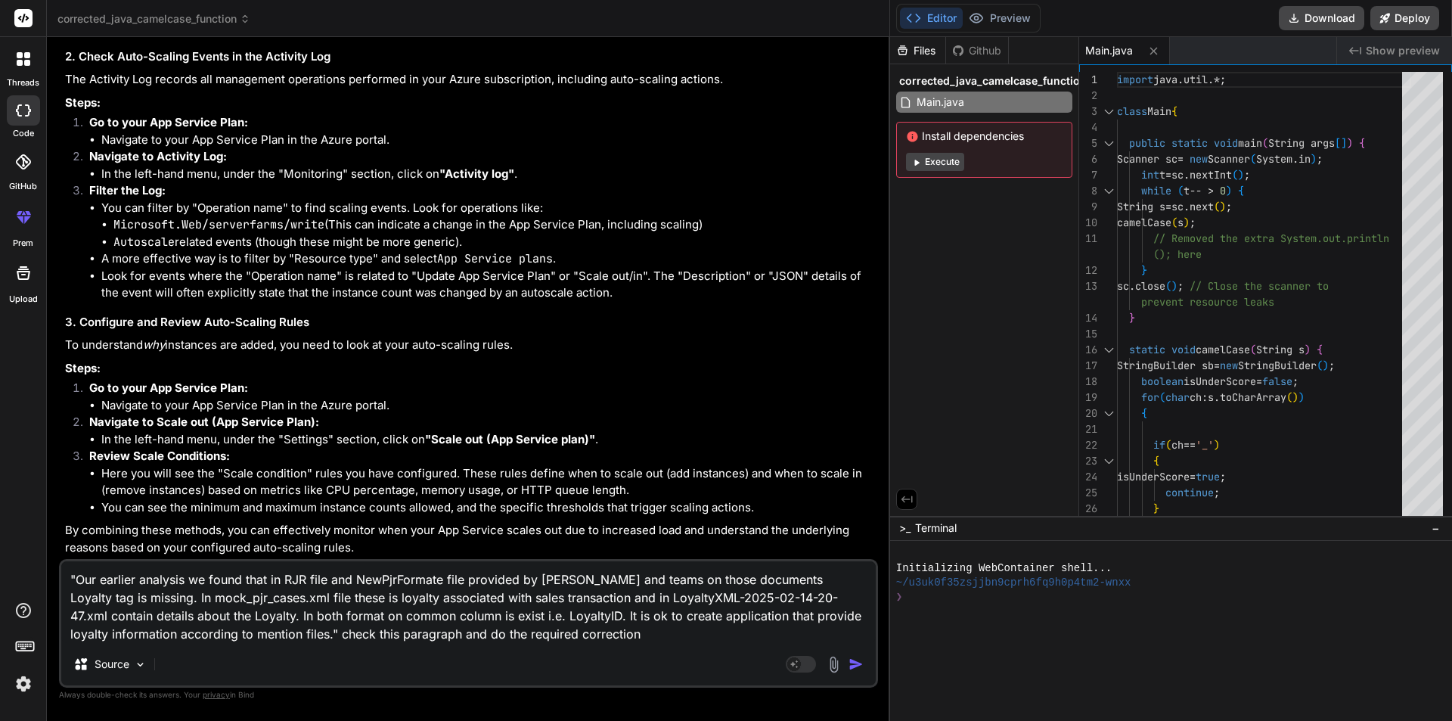
type textarea "x"
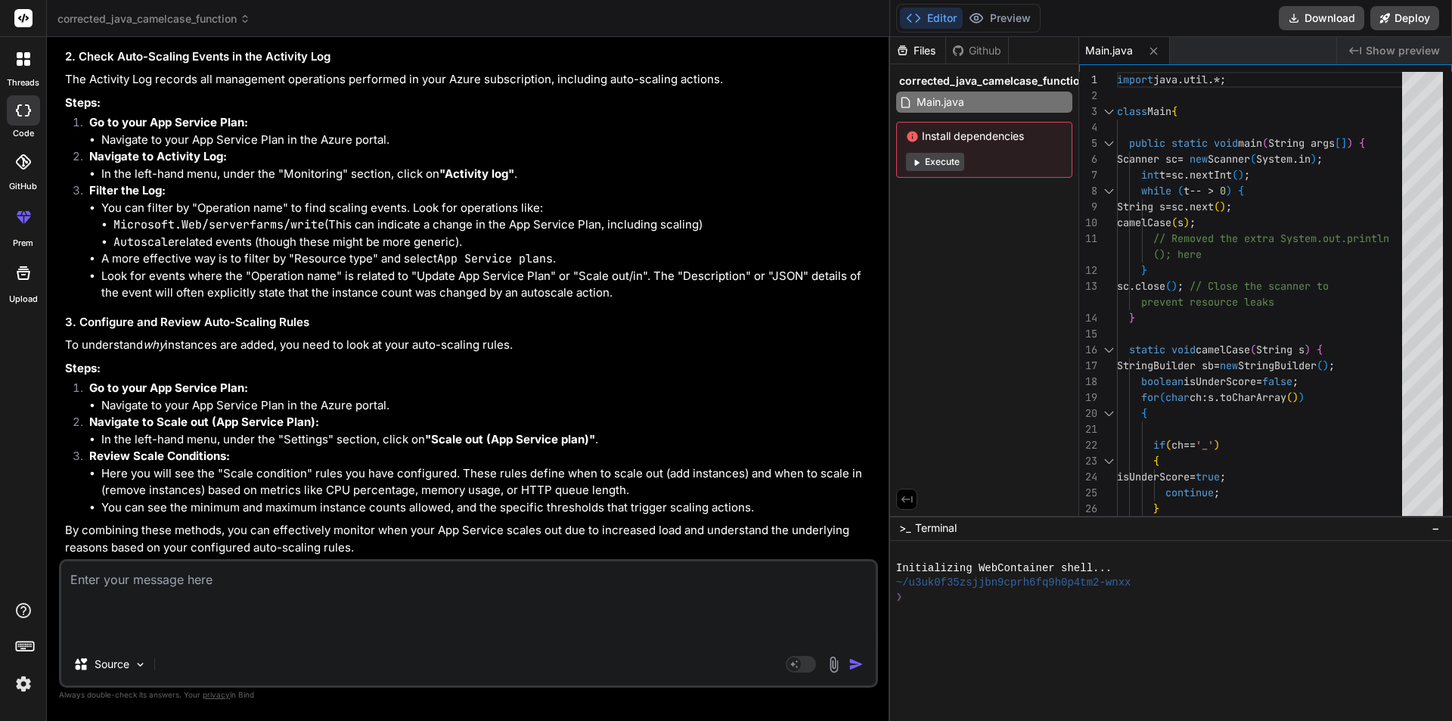
scroll to position [4868, 0]
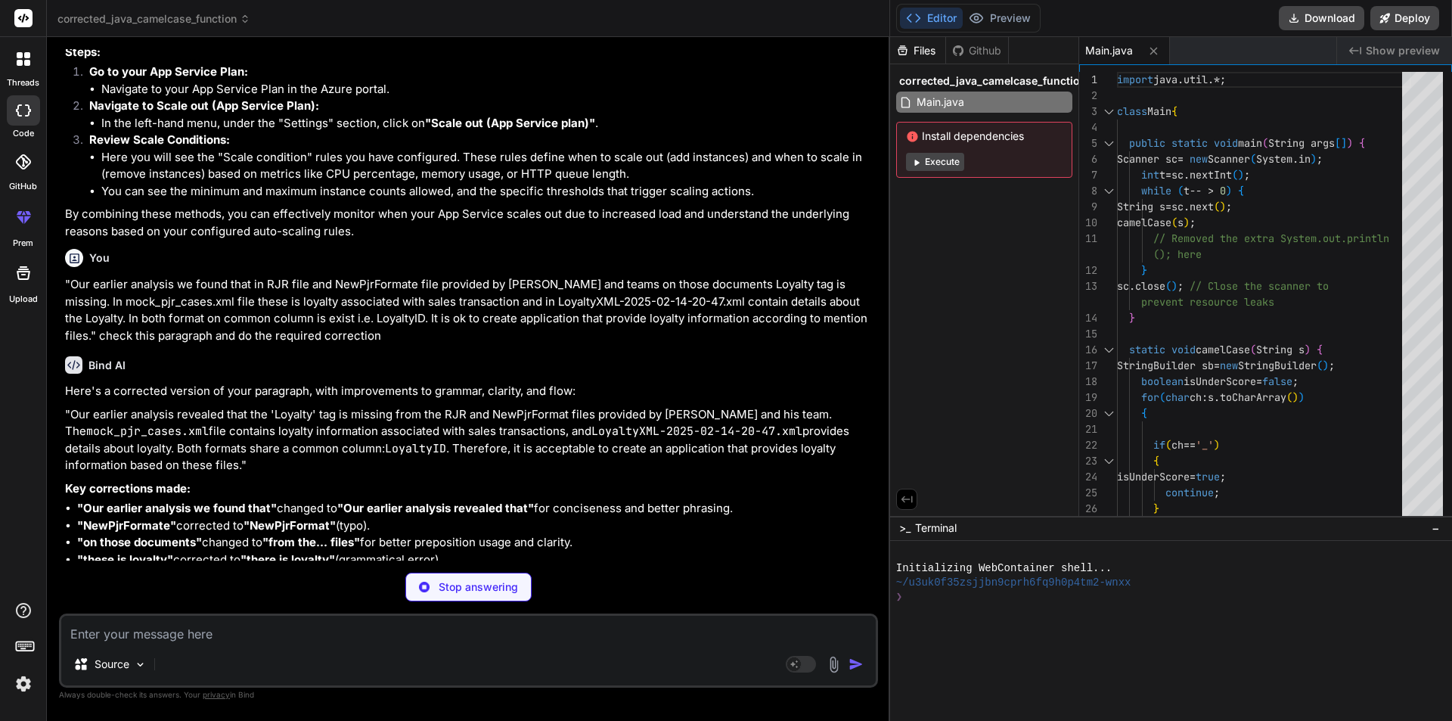
type textarea "x"
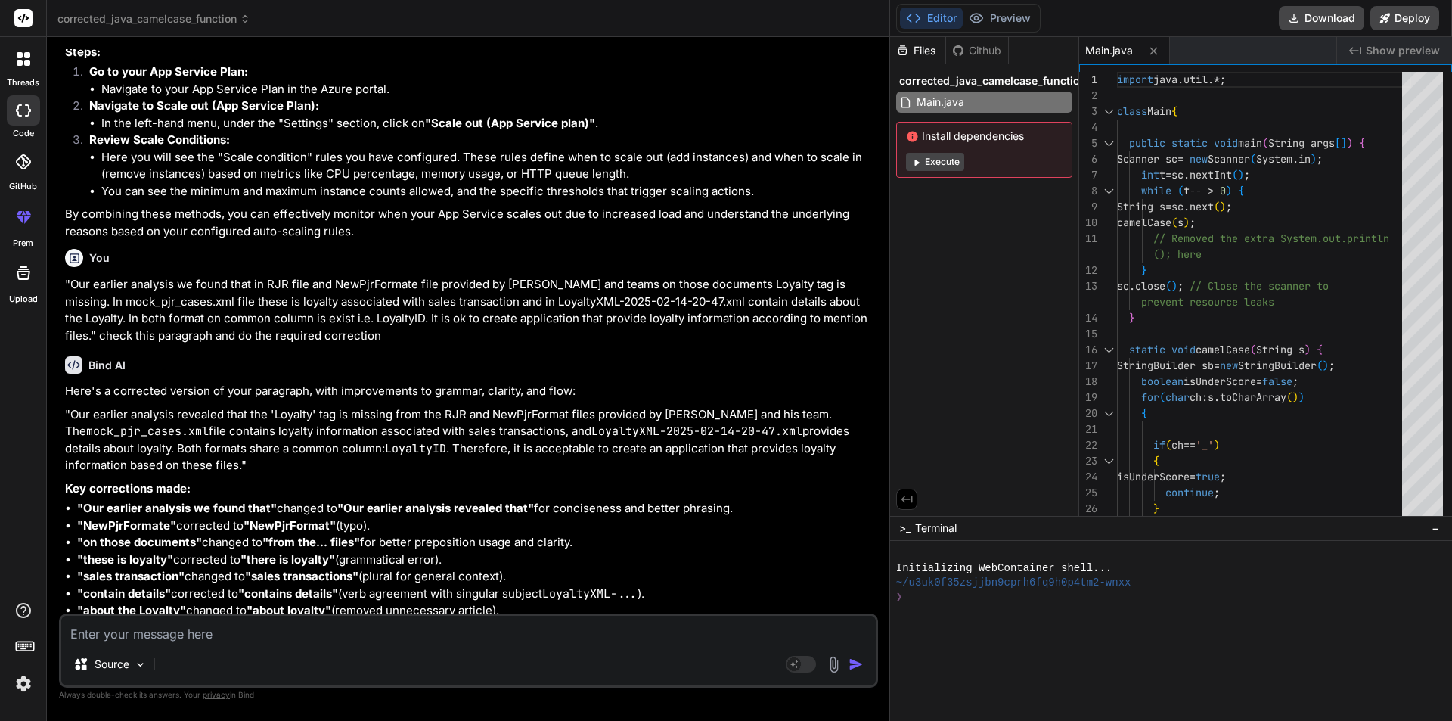
scroll to position [5121, 0]
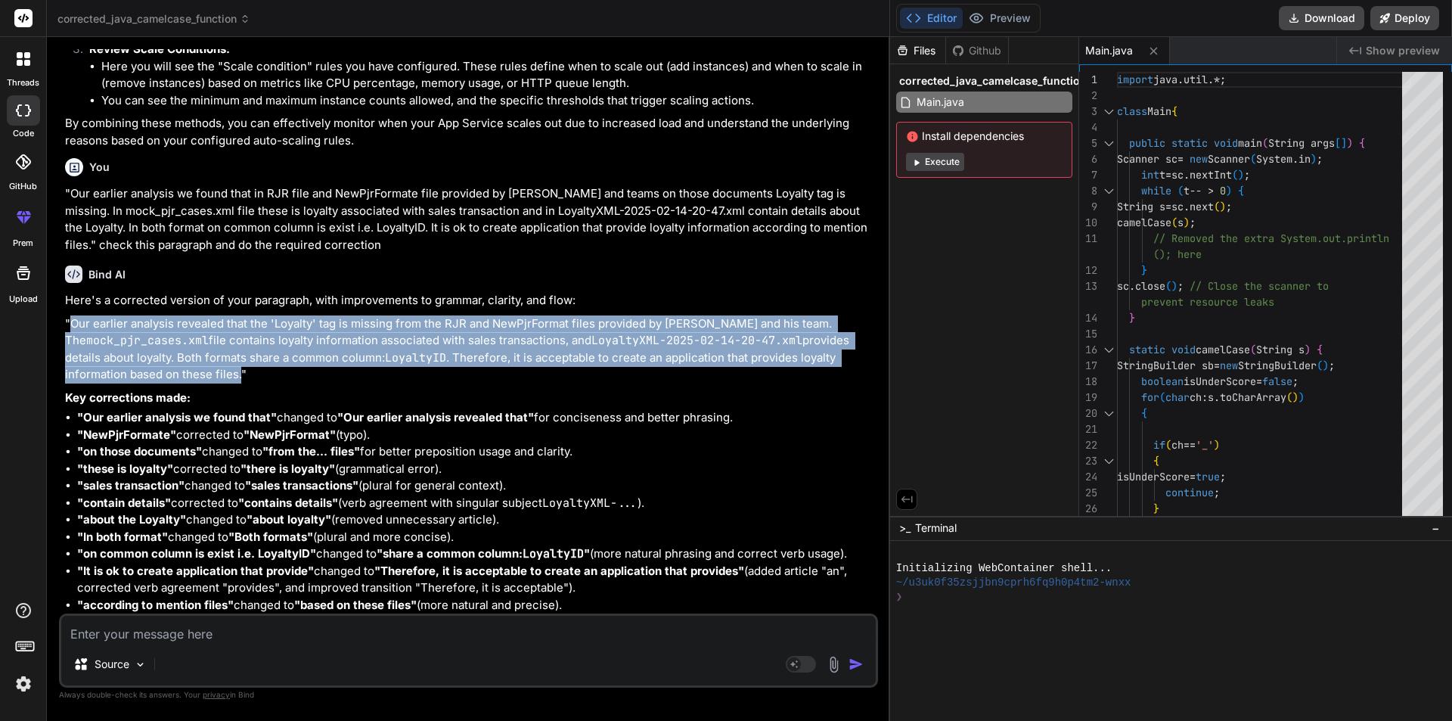
drag, startPoint x: 176, startPoint y: 371, endPoint x: 74, endPoint y: 318, distance: 115.3
click at [74, 318] on p ""Our earlier analysis revealed that the 'Loyalty' tag is missing from the RJR a…" at bounding box center [470, 349] width 810 height 68
copy p "Our earlier analysis revealed that the 'Loyalty' tag is missing from the RJR an…"
